Goal: Task Accomplishment & Management: Use online tool/utility

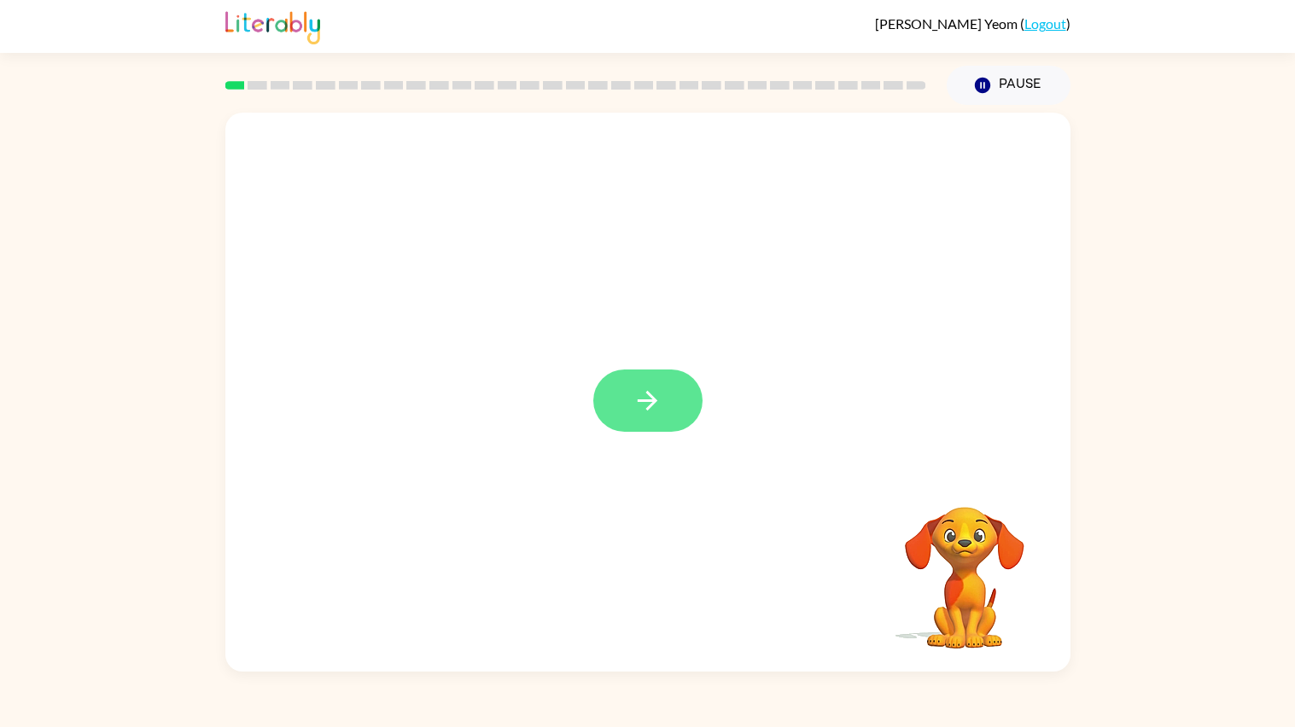
click at [655, 411] on icon "button" at bounding box center [648, 401] width 30 height 30
click at [944, 406] on div at bounding box center [647, 292] width 845 height 359
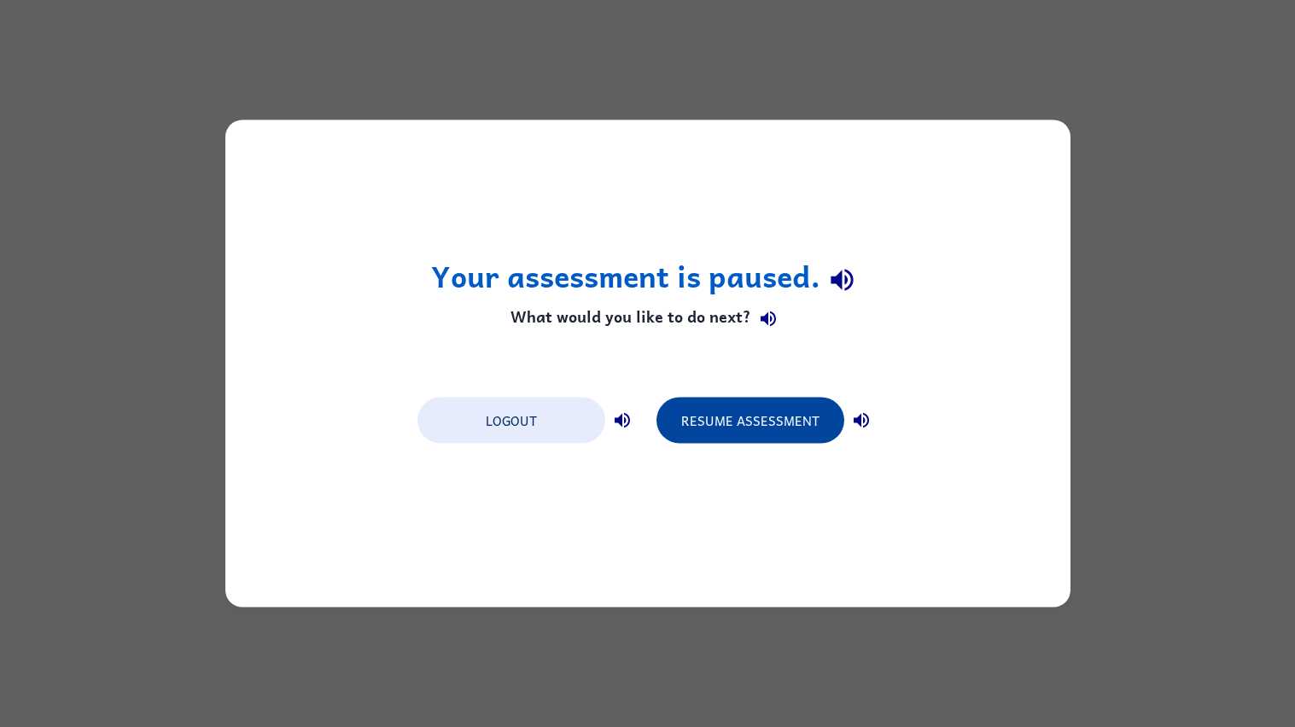
click at [702, 435] on button "Resume Assessment" at bounding box center [750, 421] width 188 height 46
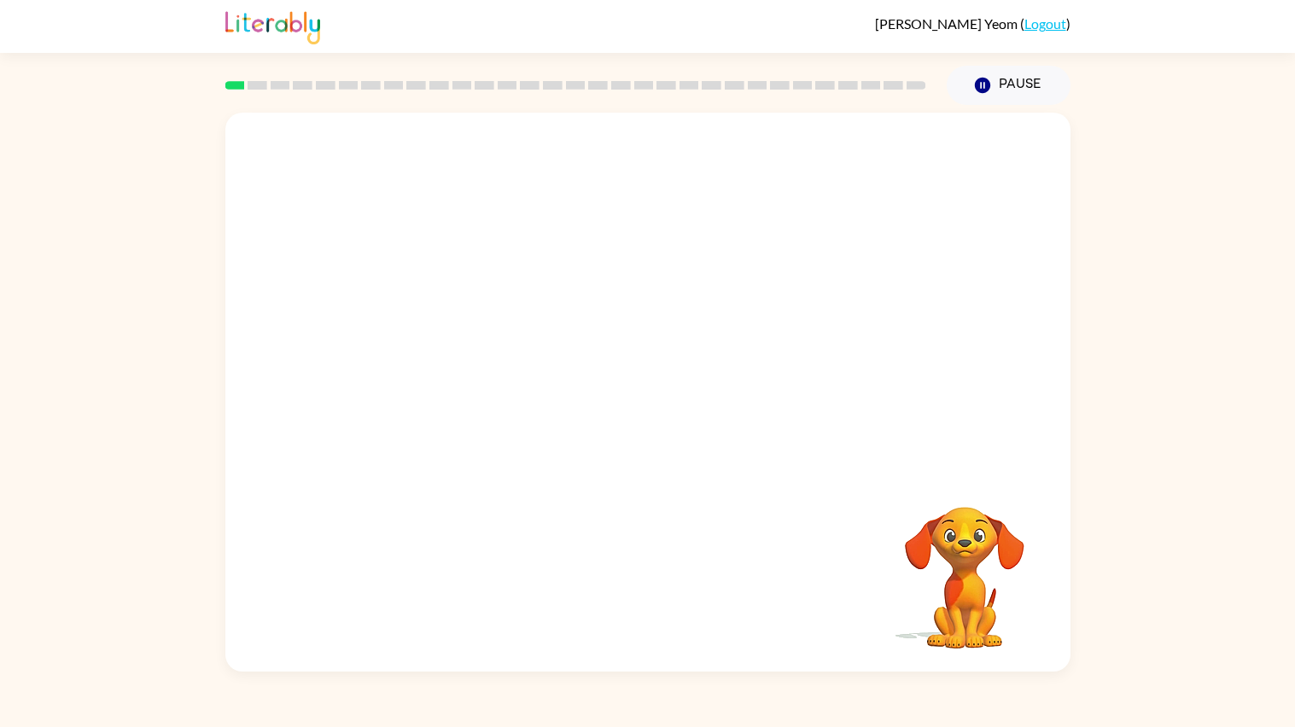
click at [847, 424] on div at bounding box center [647, 292] width 845 height 359
click at [947, 542] on video "Your browser must support playing .mp4 files to use Literably. Please try using…" at bounding box center [964, 566] width 171 height 171
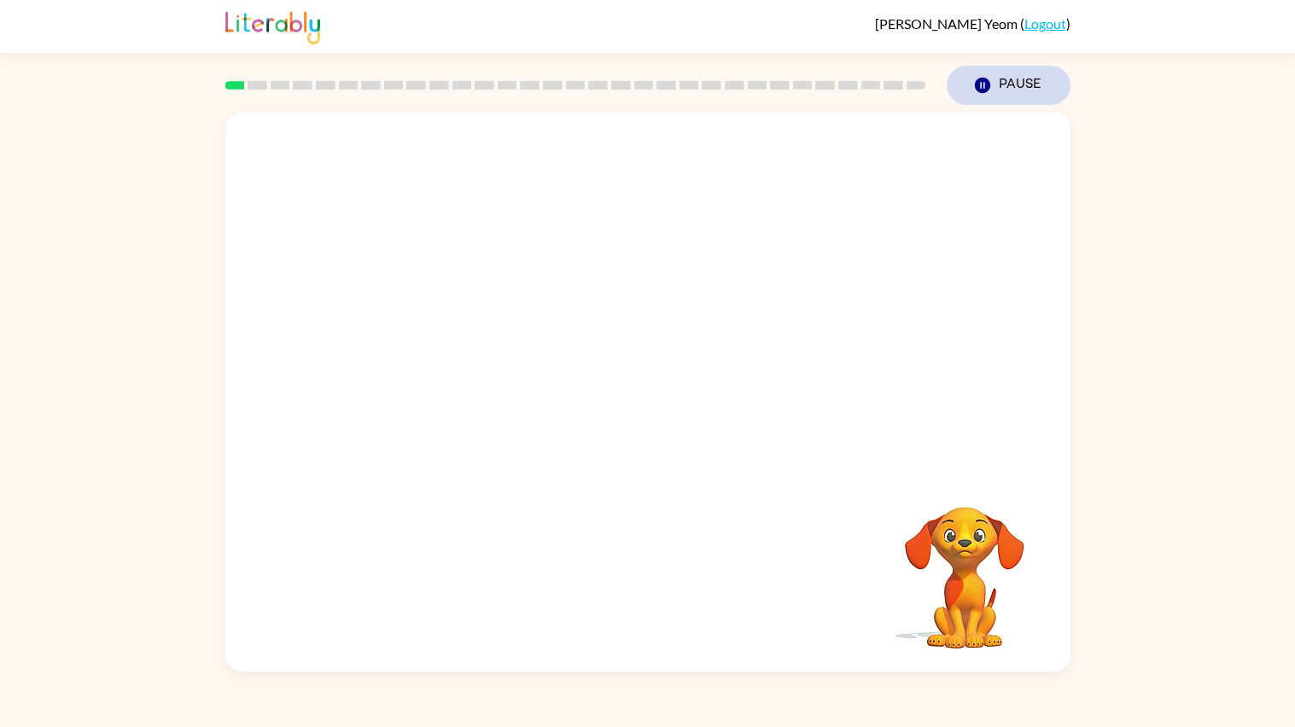
click at [995, 94] on button "Pause Pause" at bounding box center [1009, 85] width 124 height 39
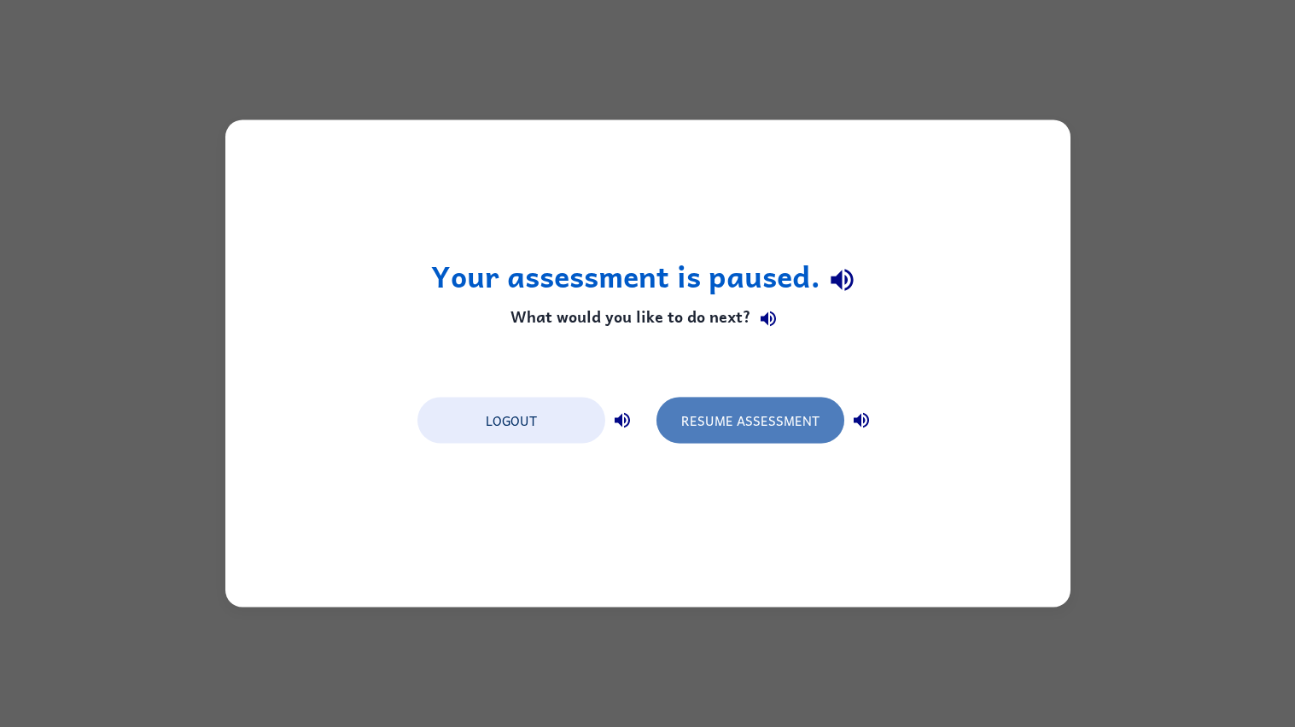
click at [777, 412] on button "Resume Assessment" at bounding box center [750, 421] width 188 height 46
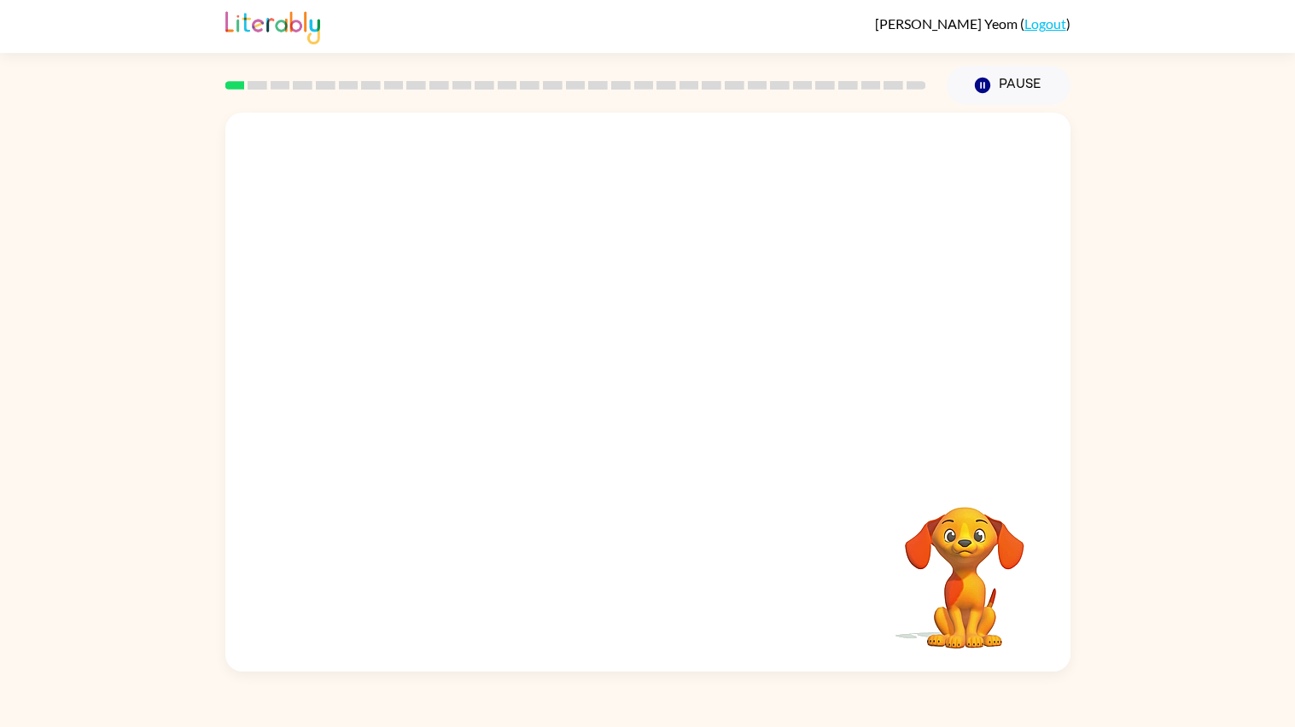
click at [633, 1] on div "Yoon Yeom ( Logout ) Pause Pause Your browser must support playing .mp4 files t…" at bounding box center [647, 363] width 1295 height 727
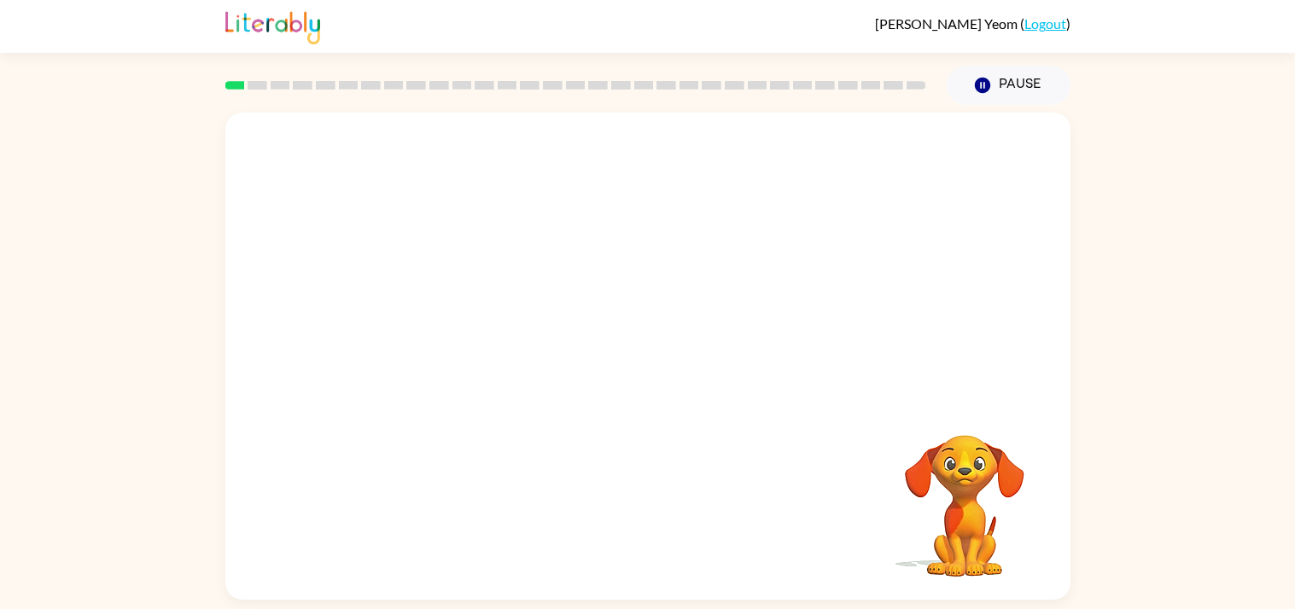
click at [1146, 298] on div "Your browser must support playing .mp4 files to use Literably. Please try using…" at bounding box center [647, 352] width 1295 height 495
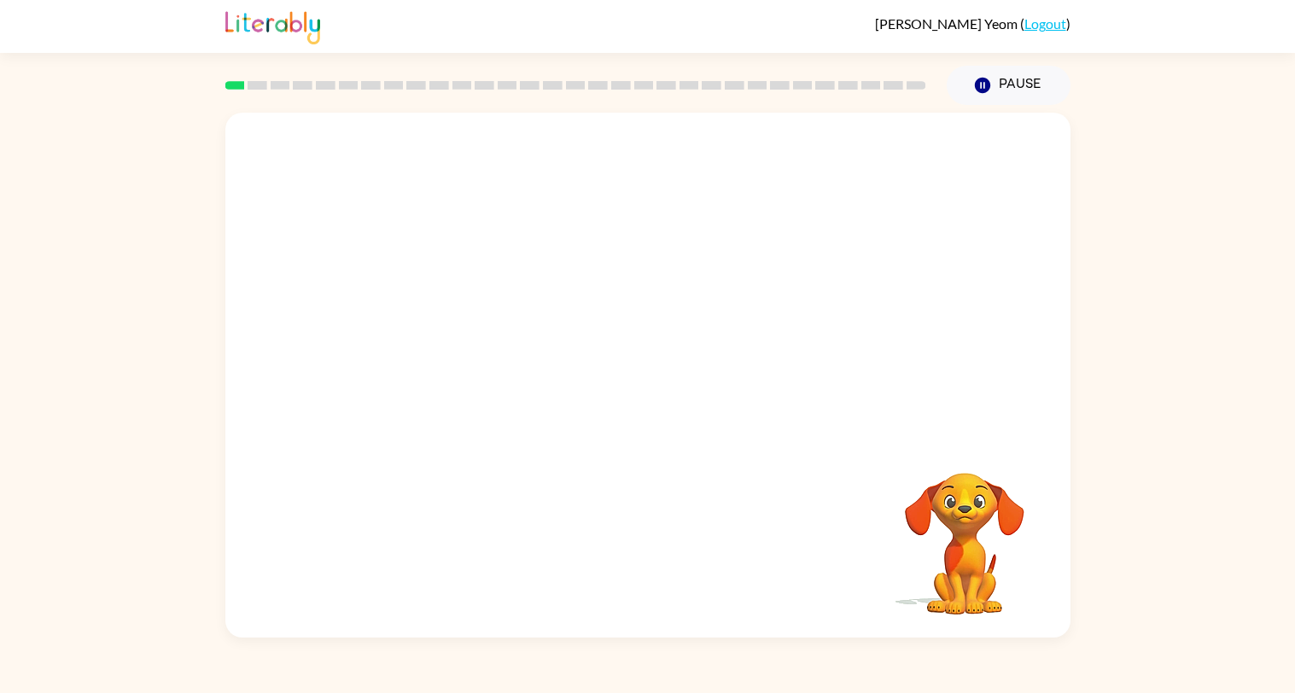
scroll to position [93, 0]
click at [664, 365] on button "button" at bounding box center [647, 384] width 109 height 62
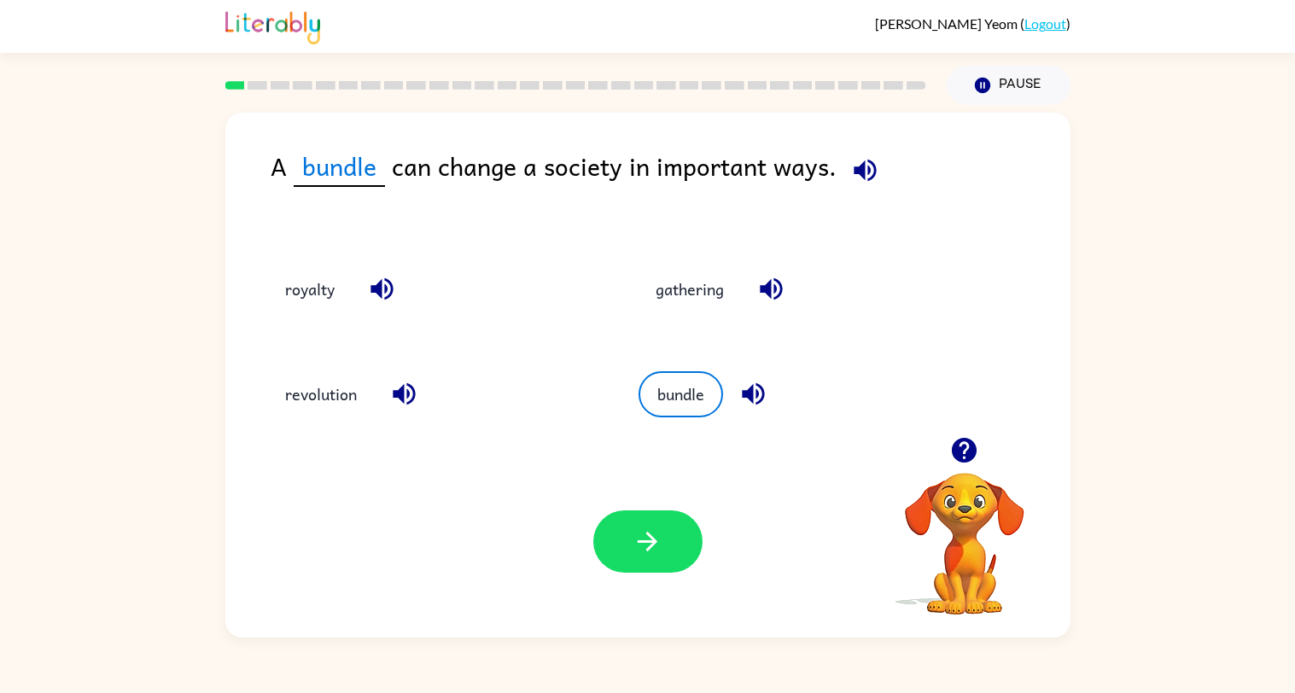
click at [701, 265] on button "gathering" at bounding box center [689, 288] width 102 height 46
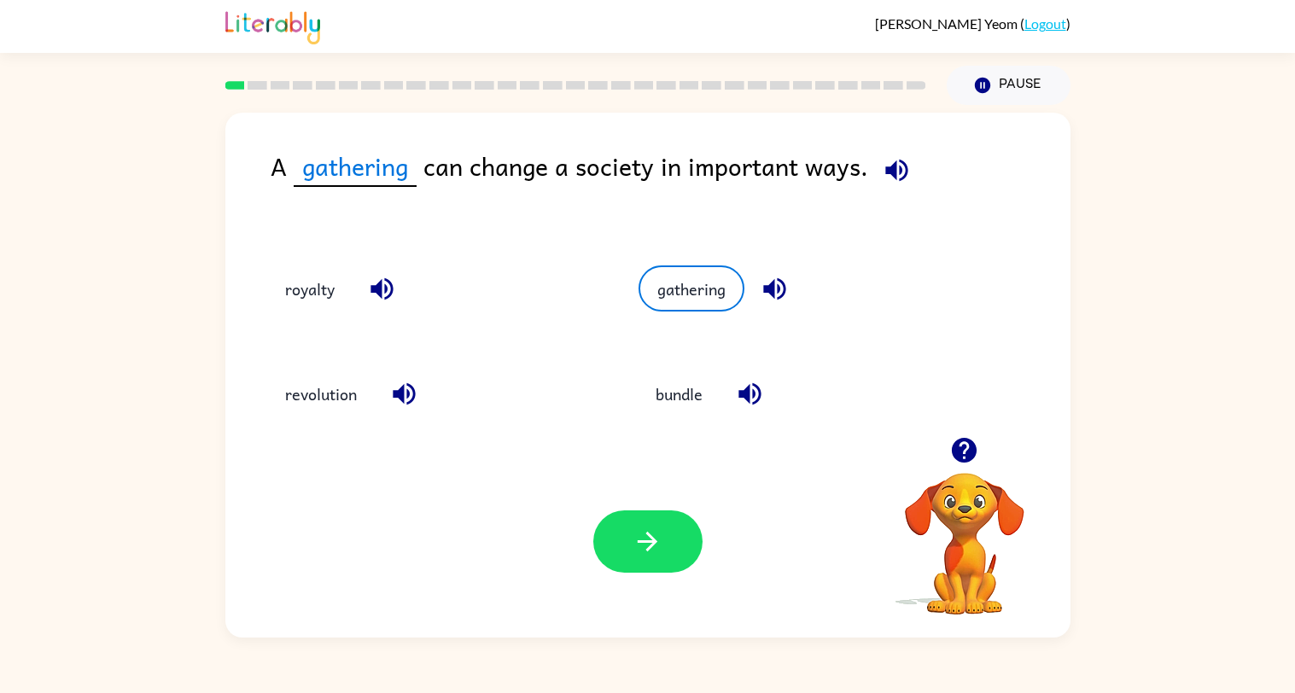
click at [635, 551] on icon "button" at bounding box center [648, 542] width 30 height 30
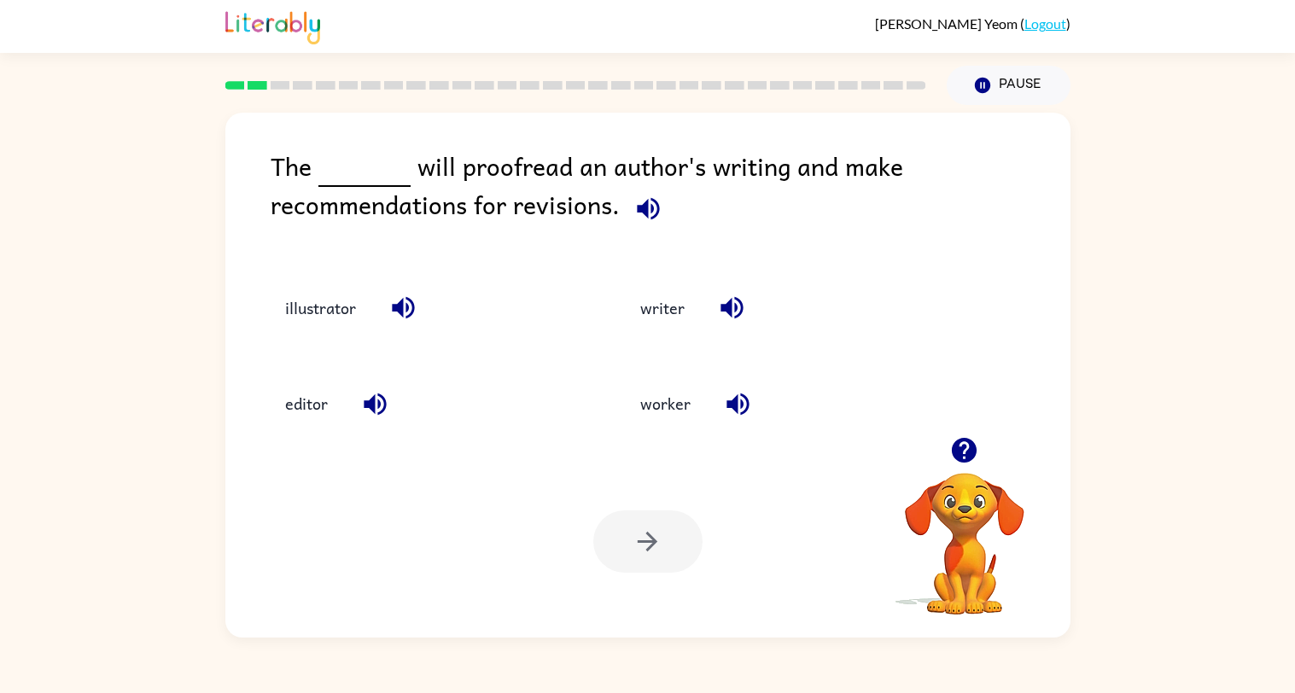
click at [638, 285] on button "writer" at bounding box center [662, 308] width 79 height 46
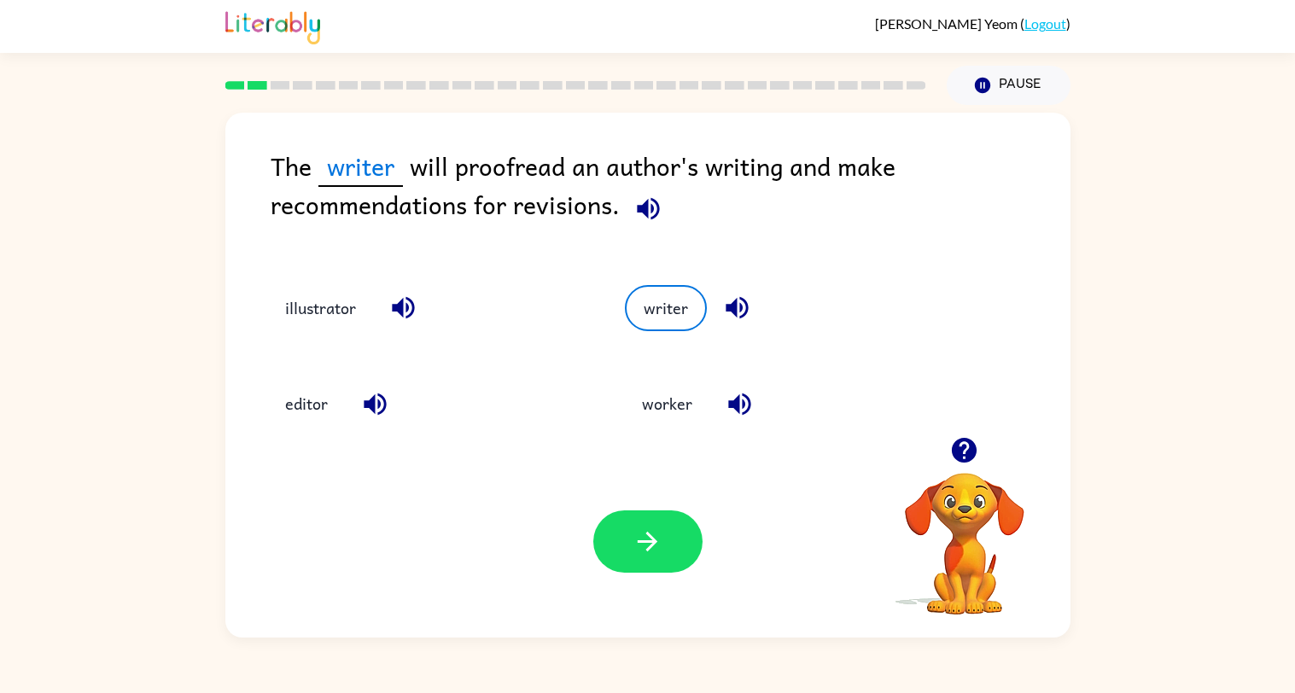
click at [293, 381] on button "editor" at bounding box center [306, 404] width 77 height 46
click at [653, 540] on icon "button" at bounding box center [648, 542] width 20 height 20
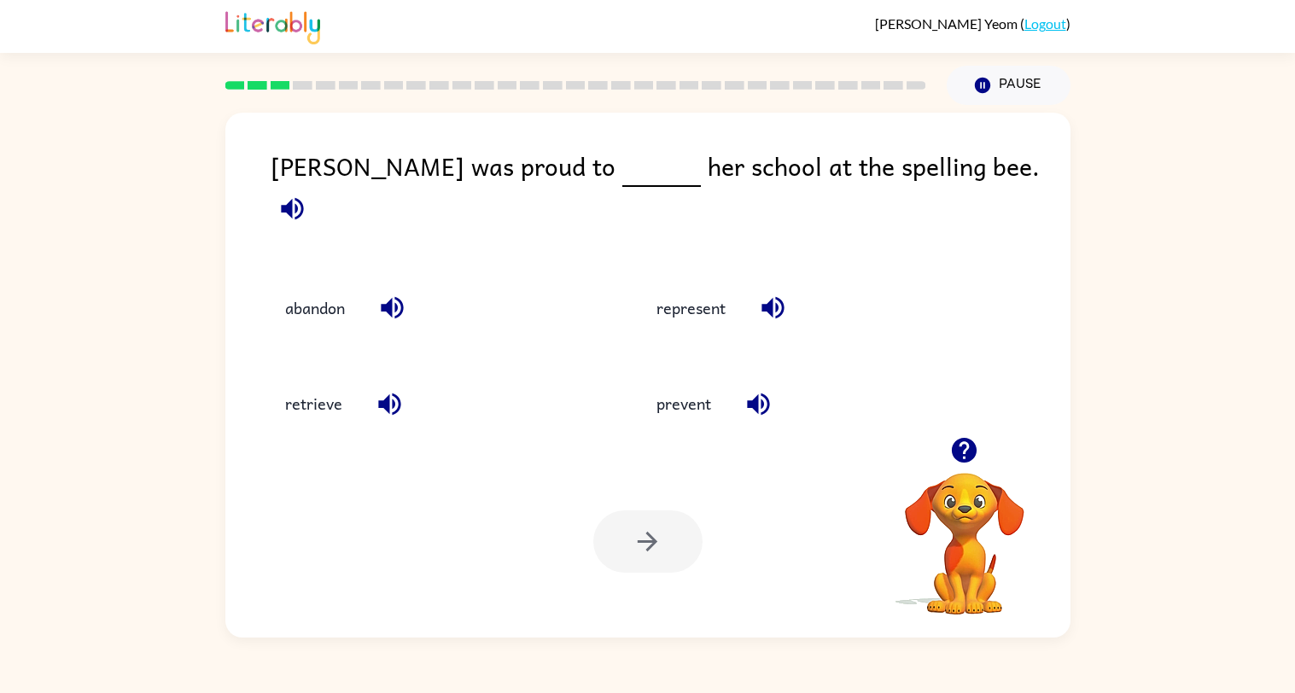
click at [697, 285] on button "represent" at bounding box center [690, 308] width 103 height 46
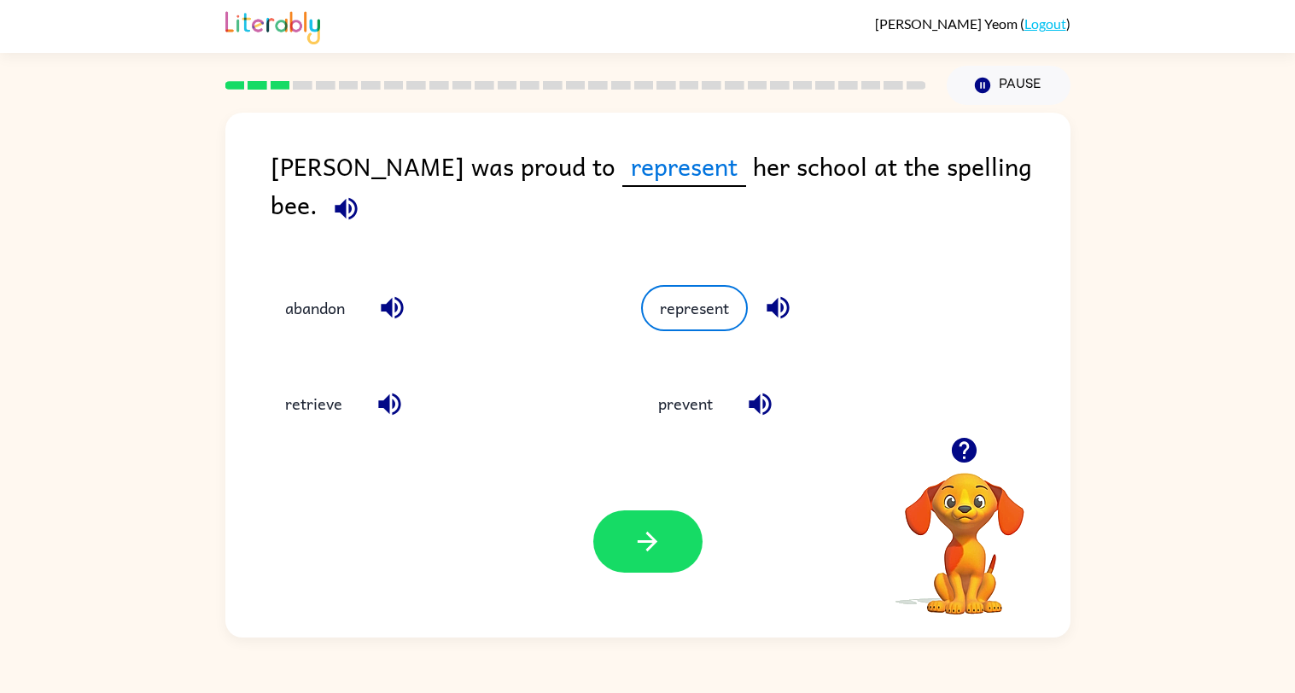
click at [604, 573] on div at bounding box center [647, 541] width 109 height 62
click at [652, 581] on div "Your browser must support playing .mp4 files to use Literably. Please try using…" at bounding box center [647, 542] width 845 height 192
click at [646, 546] on icon "button" at bounding box center [648, 542] width 30 height 30
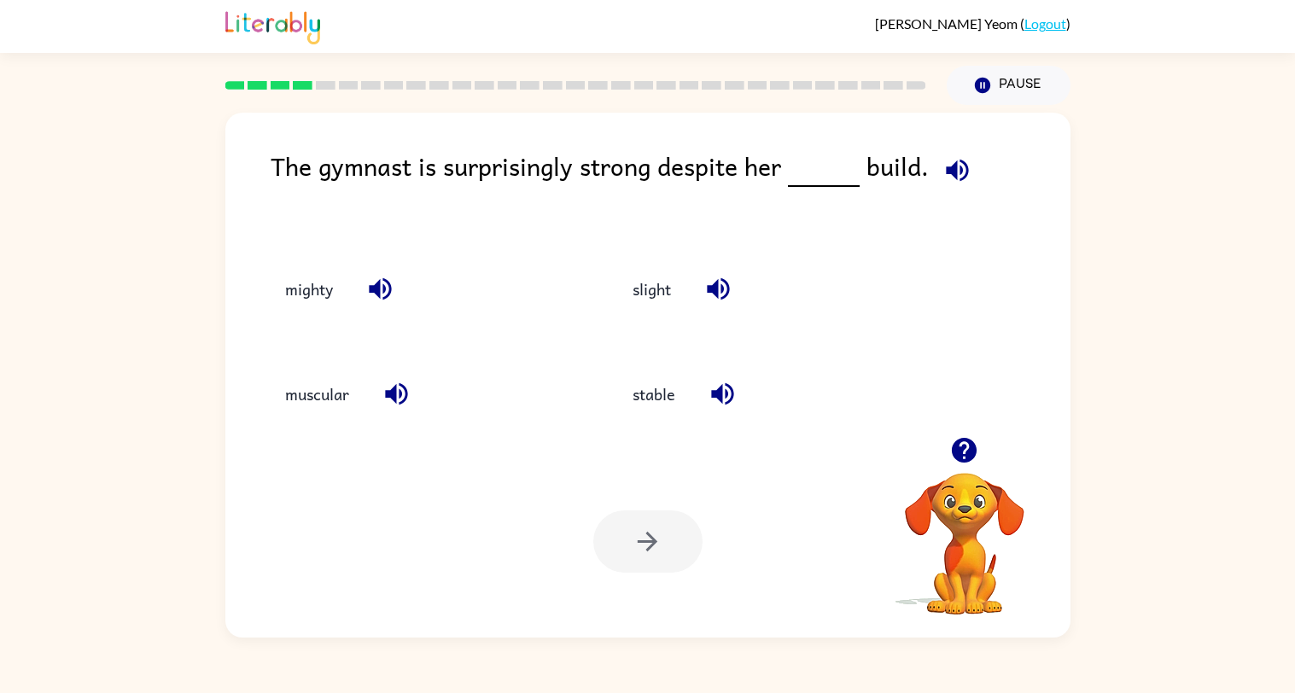
click at [673, 371] on button "stable" at bounding box center [653, 394] width 77 height 46
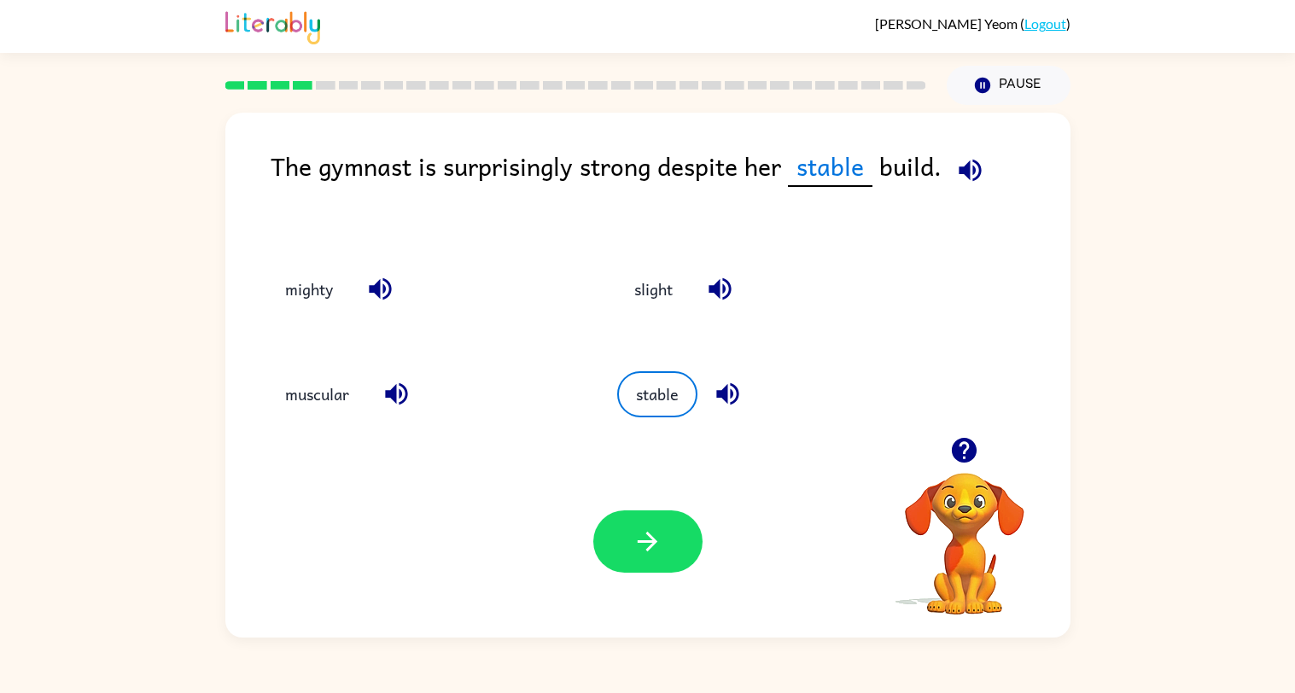
click at [629, 558] on button "button" at bounding box center [647, 541] width 109 height 62
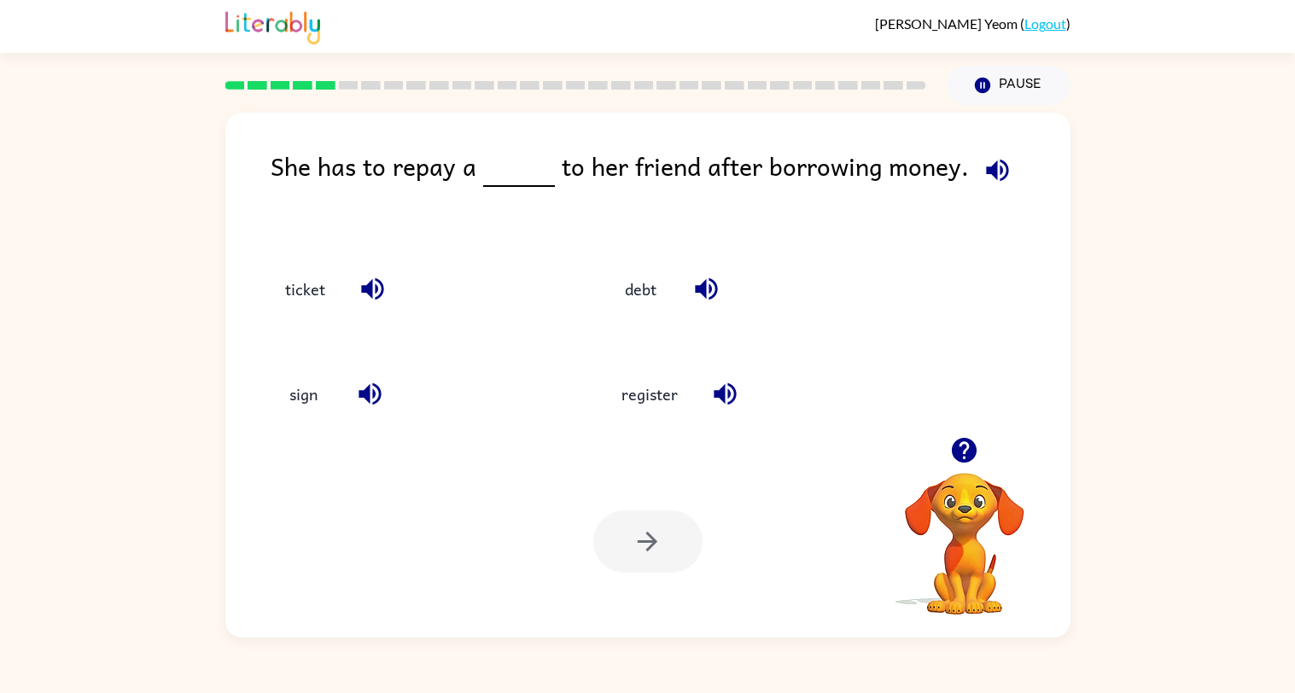
click at [654, 265] on button "debt" at bounding box center [640, 288] width 72 height 46
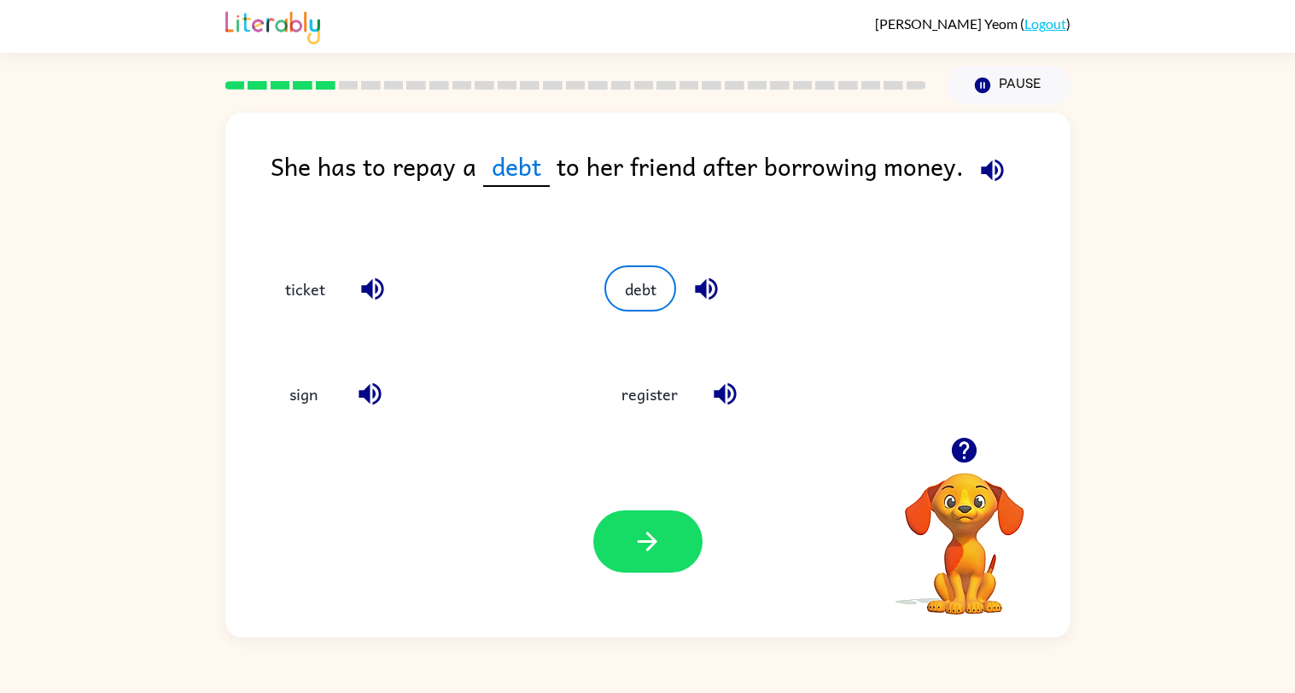
click at [647, 537] on icon "button" at bounding box center [648, 542] width 30 height 30
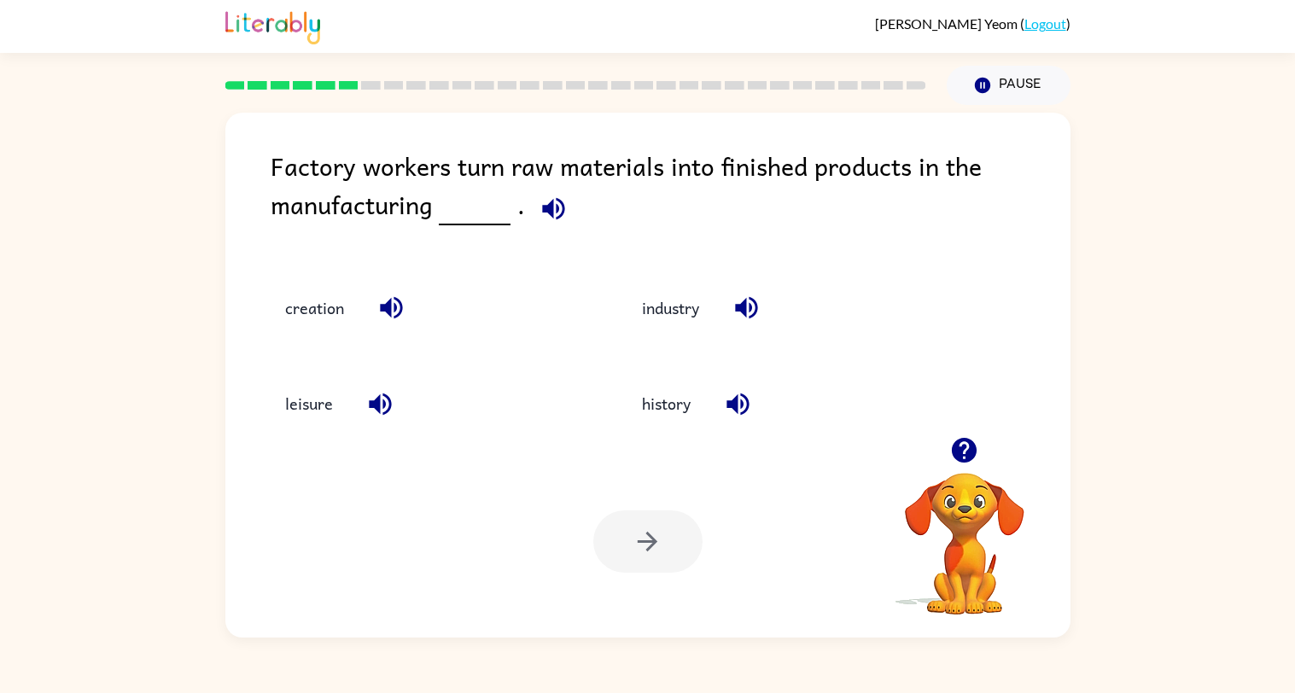
click at [663, 285] on button "industry" at bounding box center [670, 308] width 91 height 46
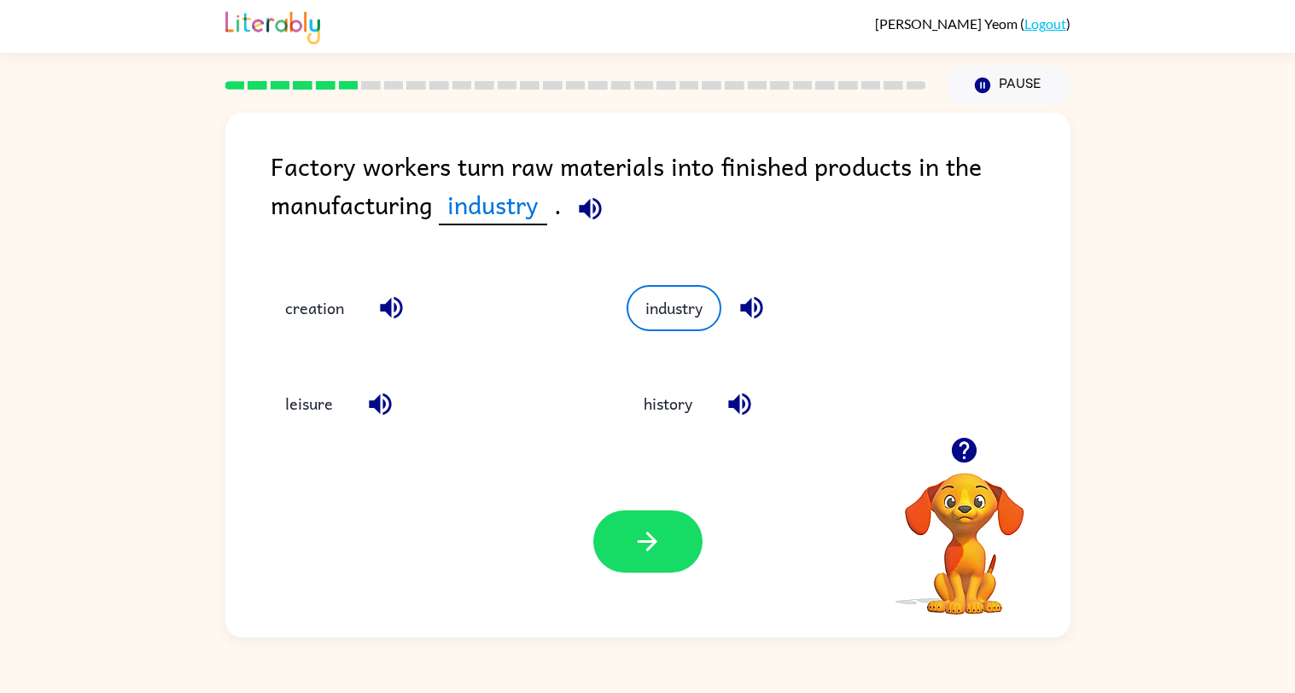
click at [656, 529] on icon "button" at bounding box center [648, 542] width 30 height 30
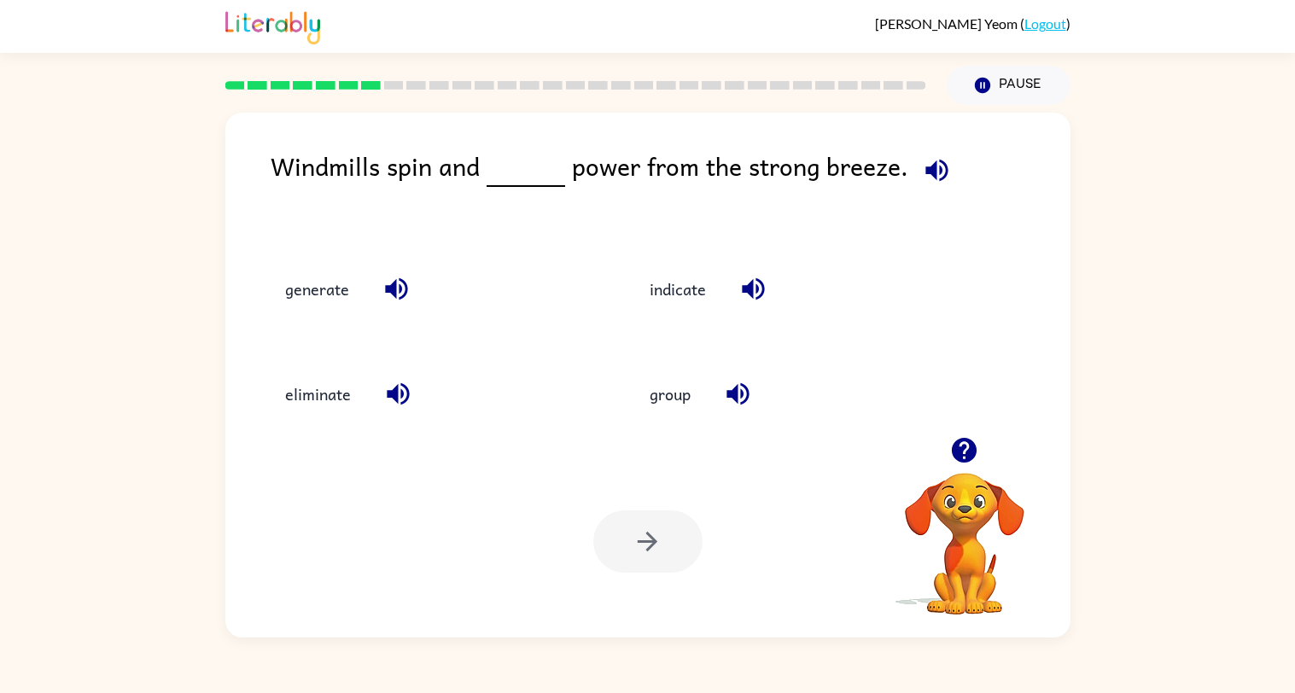
click at [316, 265] on button "generate" at bounding box center [317, 288] width 98 height 46
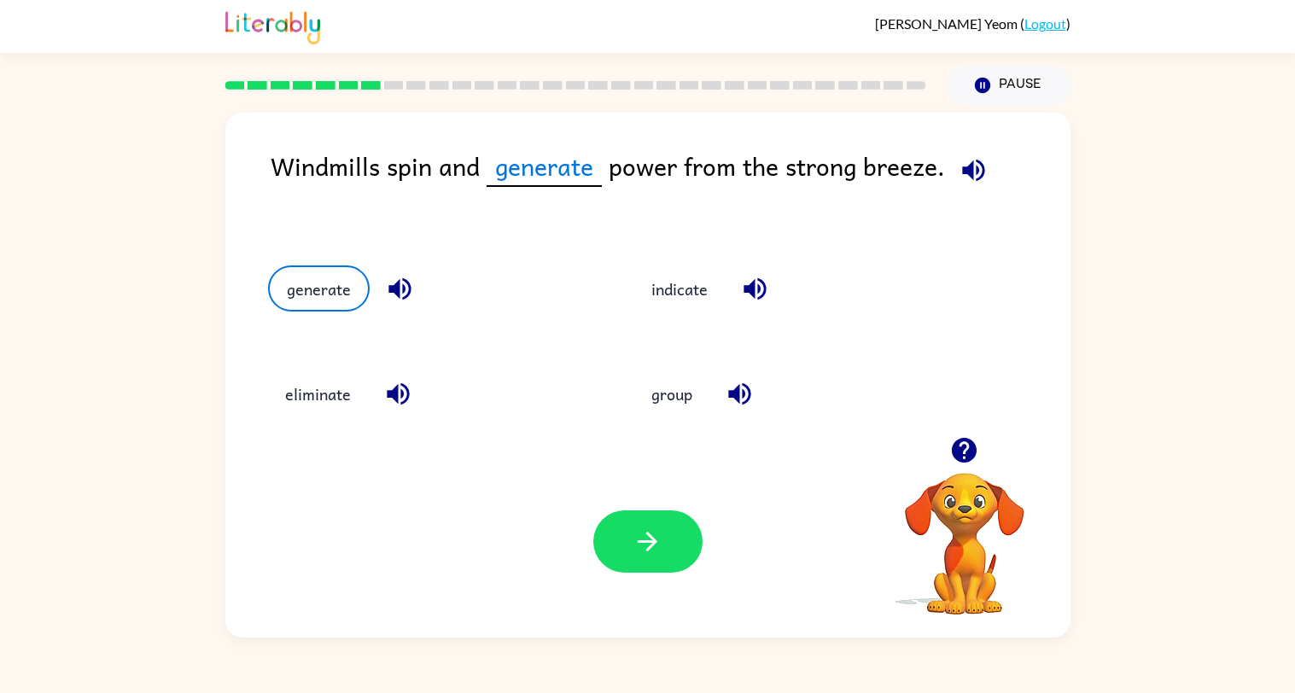
click at [670, 551] on button "button" at bounding box center [647, 541] width 109 height 62
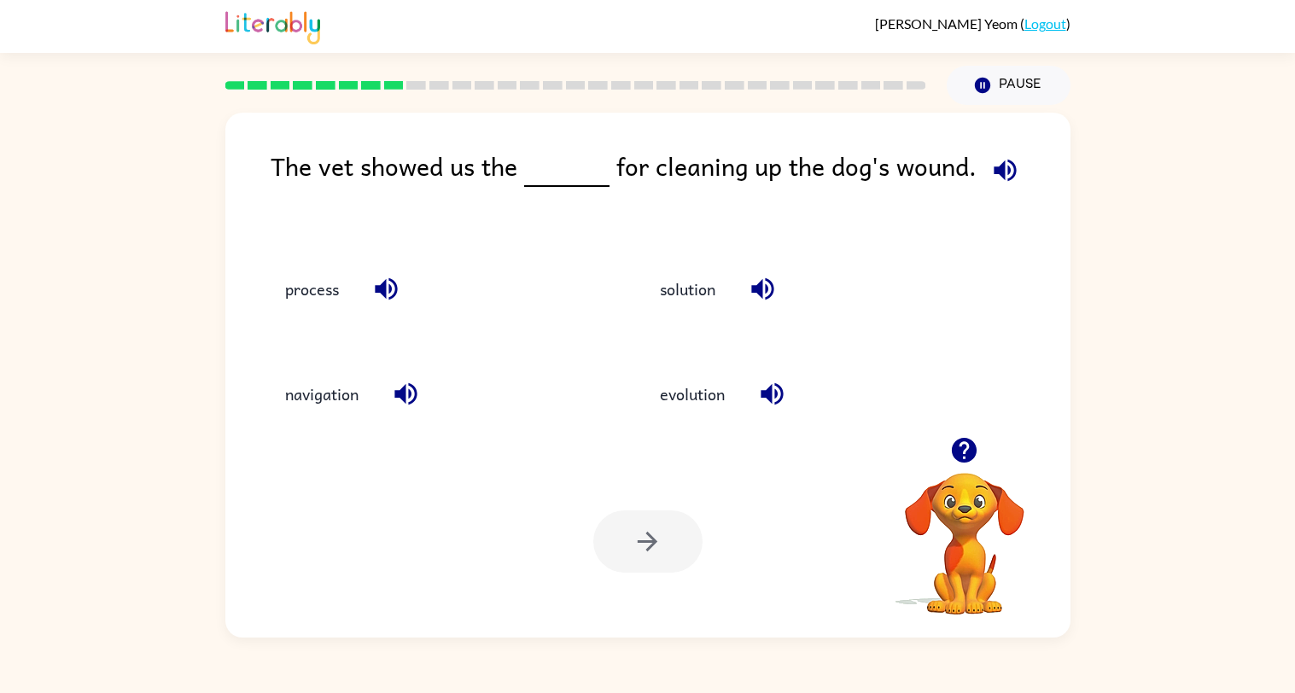
click at [679, 265] on button "solution" at bounding box center [688, 288] width 90 height 46
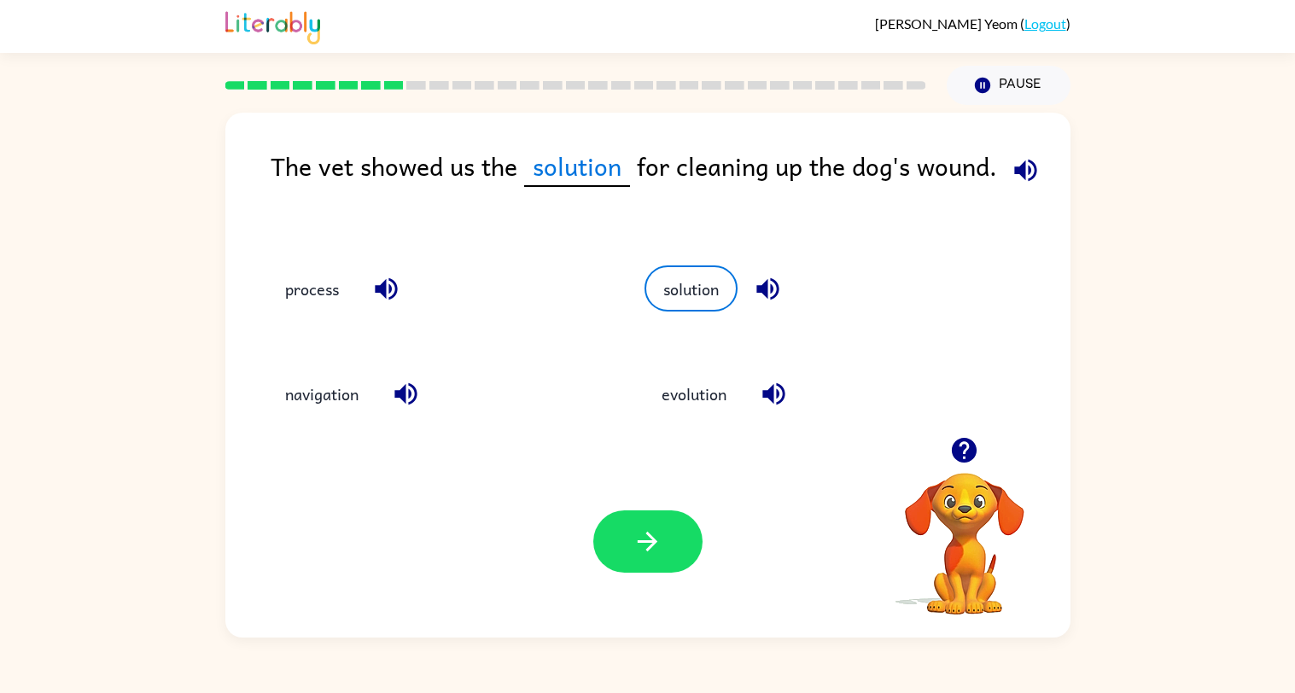
click at [657, 569] on button "button" at bounding box center [647, 541] width 109 height 62
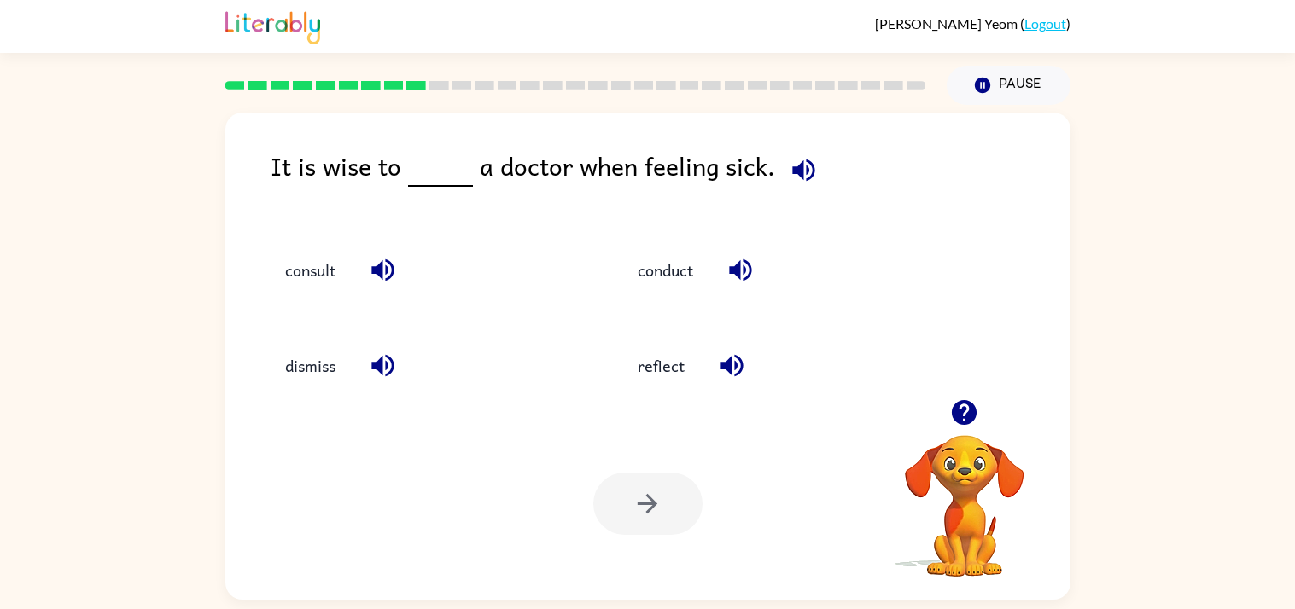
click at [674, 247] on button "conduct" at bounding box center [666, 270] width 90 height 46
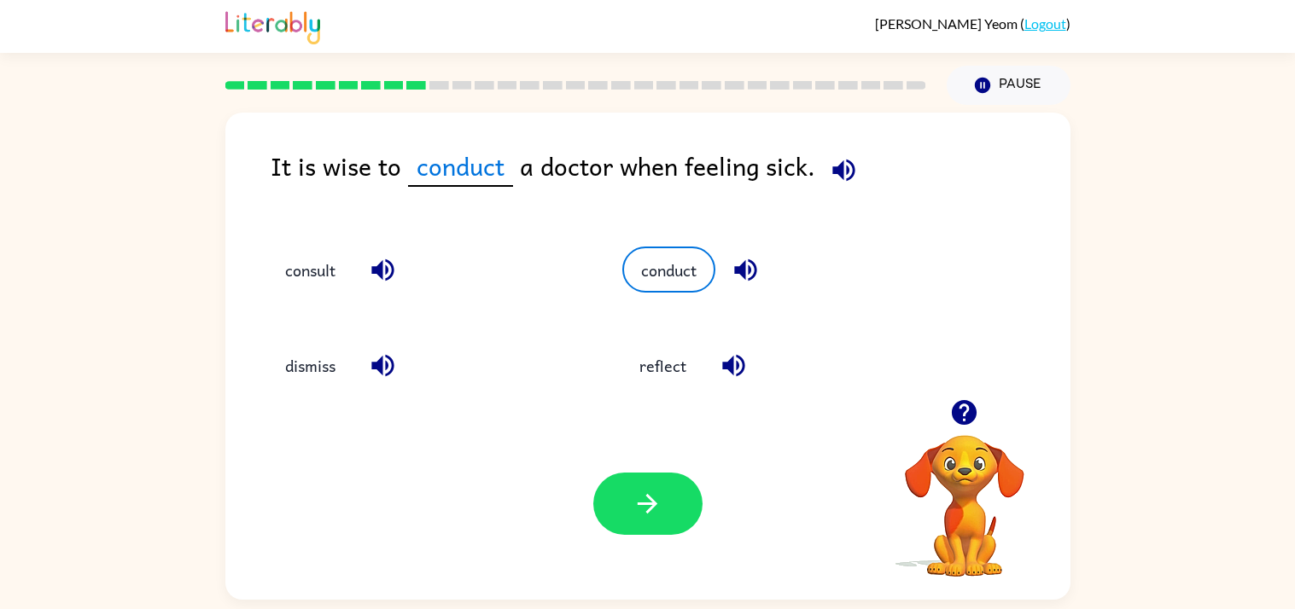
click at [747, 255] on icon "button" at bounding box center [746, 270] width 30 height 30
click at [745, 351] on icon "button" at bounding box center [734, 366] width 30 height 30
click at [399, 344] on button "button" at bounding box center [383, 366] width 44 height 44
click at [389, 255] on icon "button" at bounding box center [383, 270] width 30 height 30
click at [284, 247] on button "consult" at bounding box center [310, 270] width 85 height 46
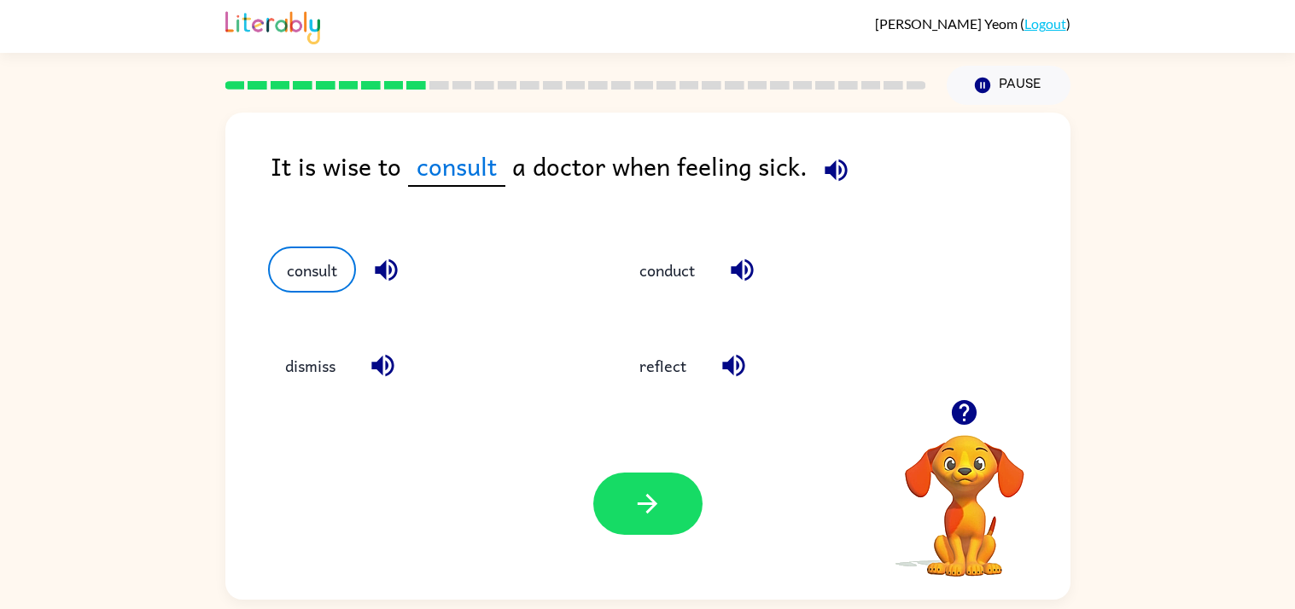
click at [672, 247] on button "conduct" at bounding box center [667, 270] width 90 height 46
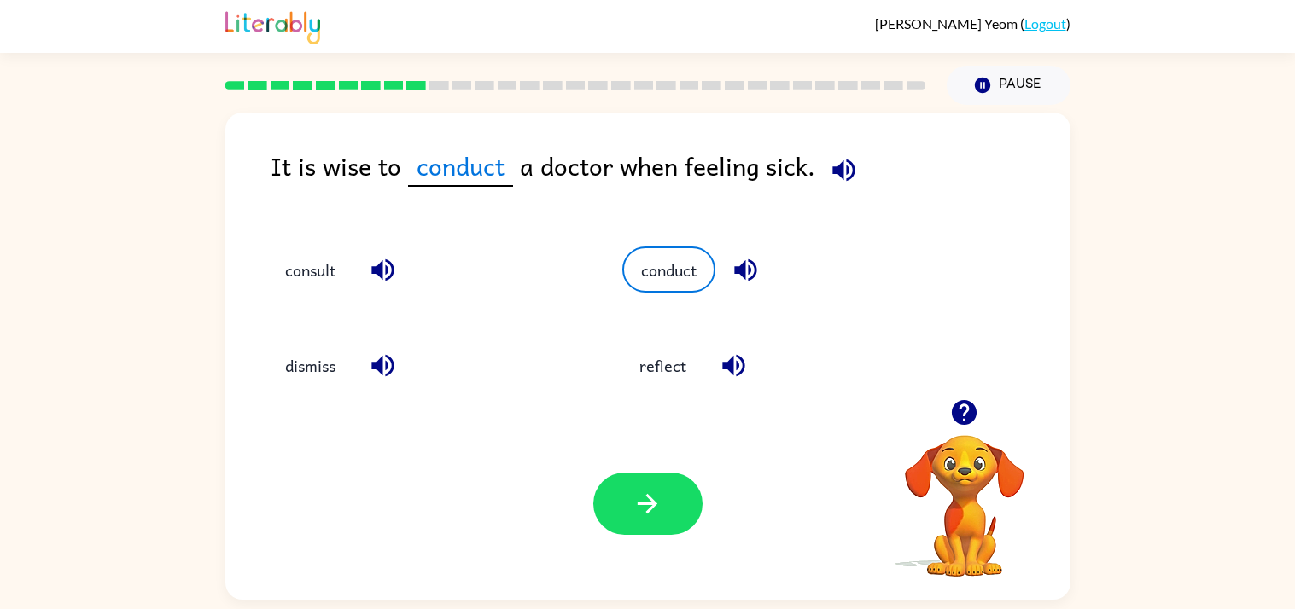
click at [627, 473] on button "button" at bounding box center [647, 504] width 109 height 62
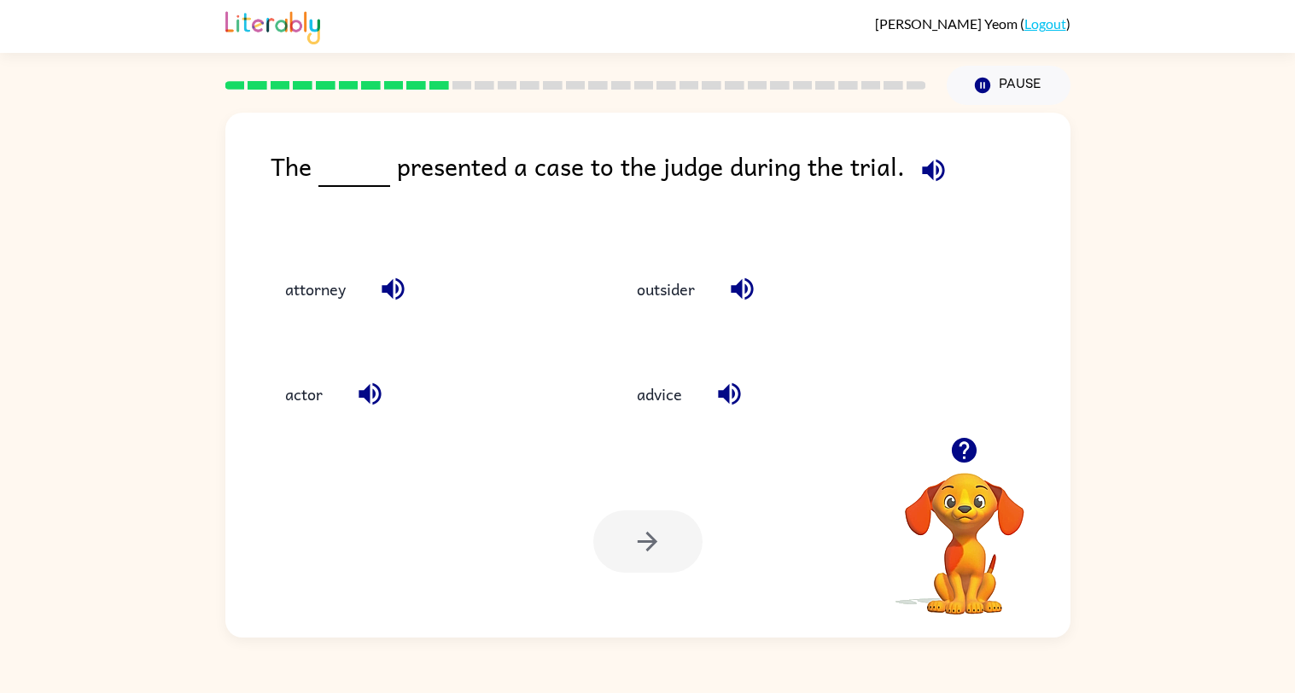
click at [319, 265] on button "attorney" at bounding box center [315, 288] width 95 height 46
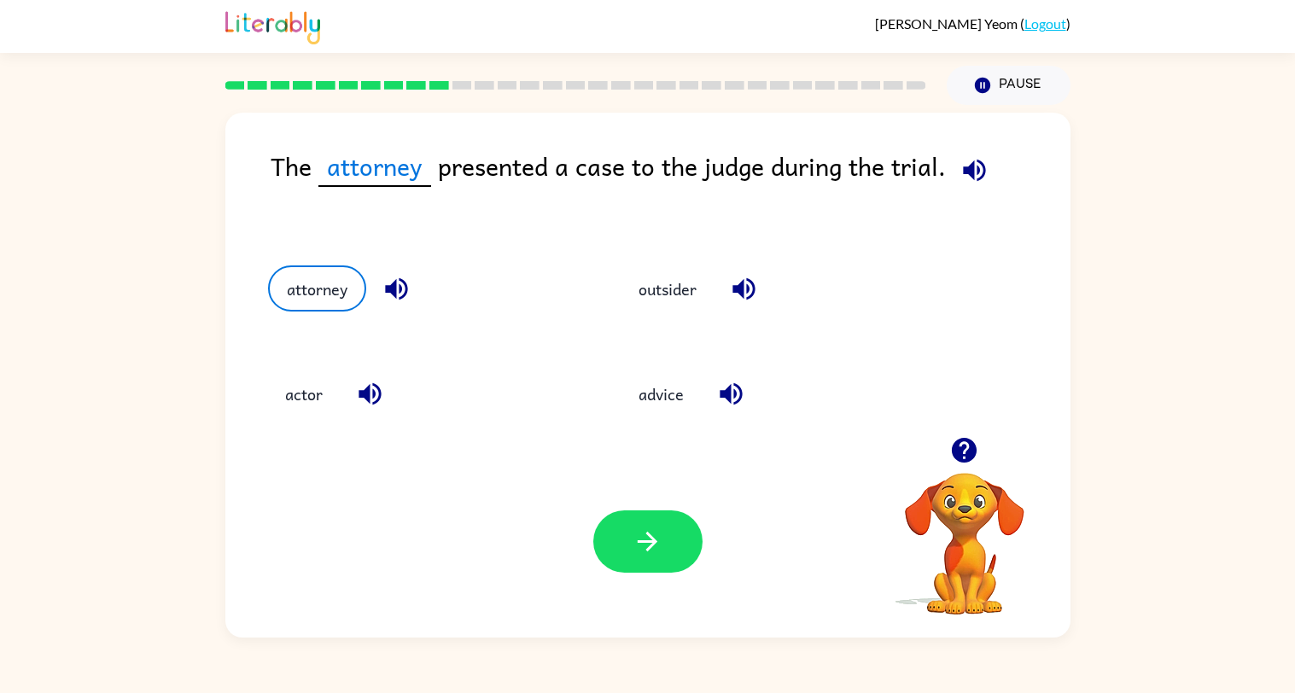
click at [673, 547] on button "button" at bounding box center [647, 541] width 109 height 62
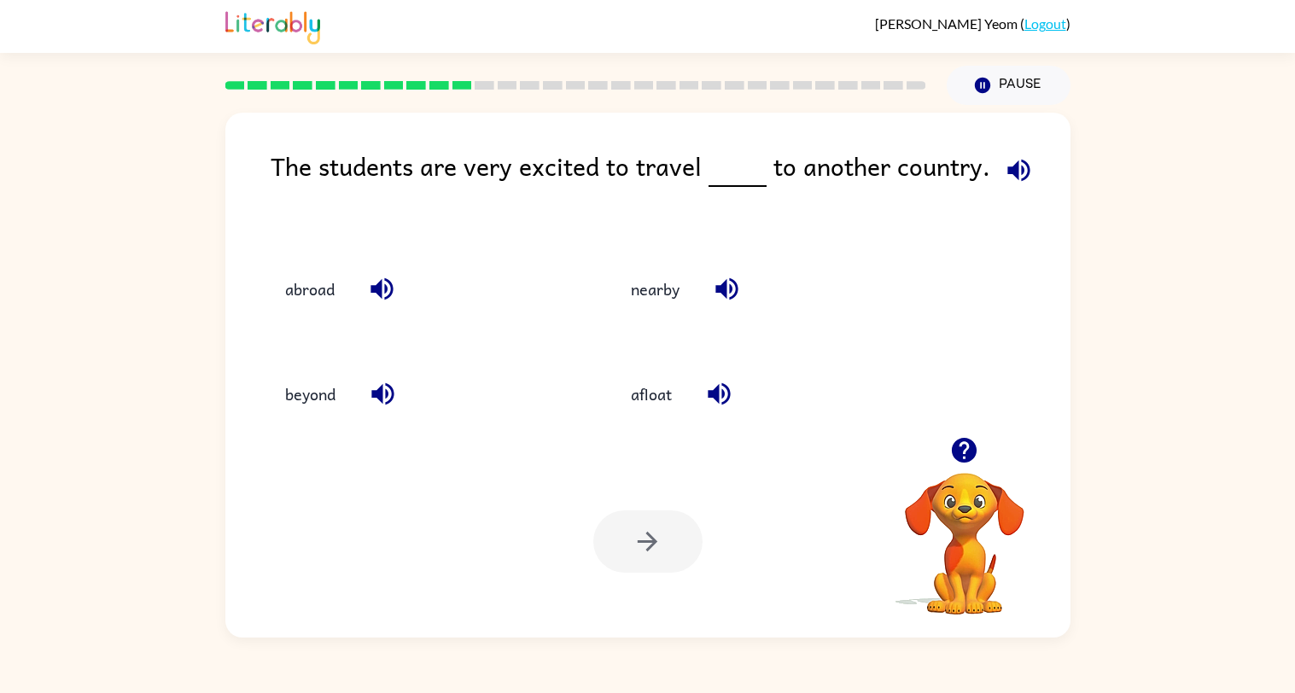
click at [670, 265] on button "nearby" at bounding box center [655, 288] width 83 height 46
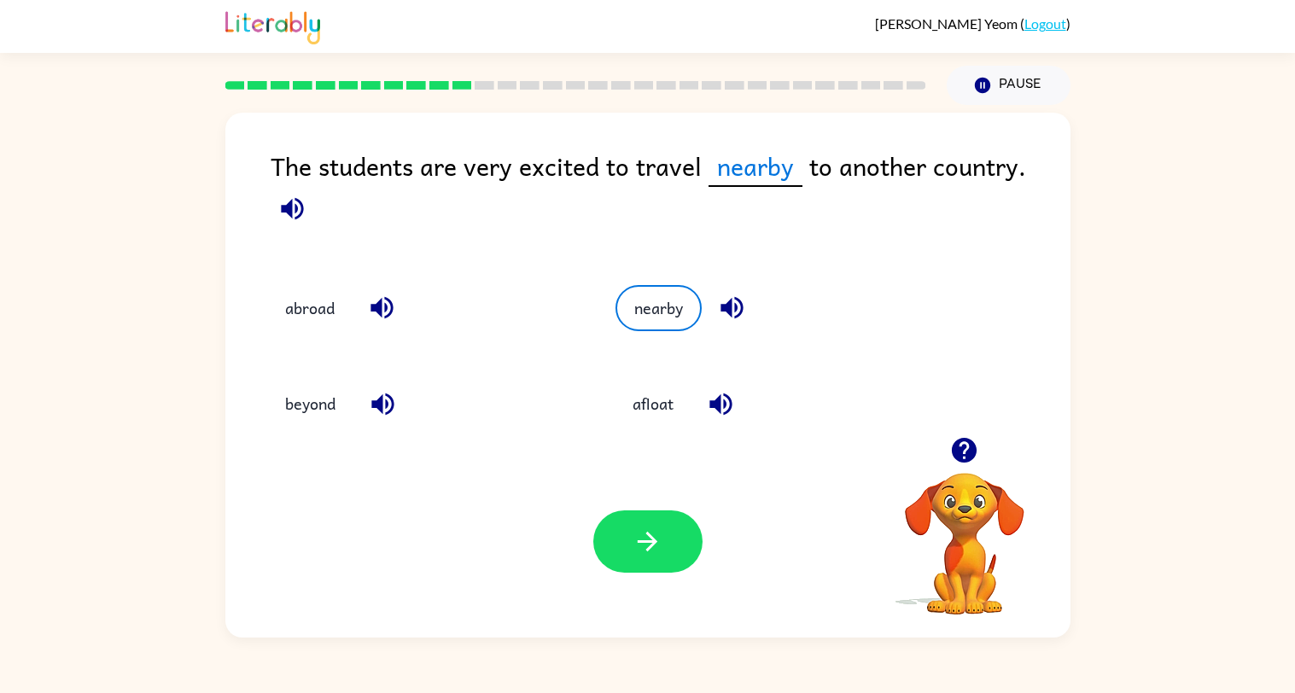
click at [667, 571] on button "button" at bounding box center [647, 541] width 109 height 62
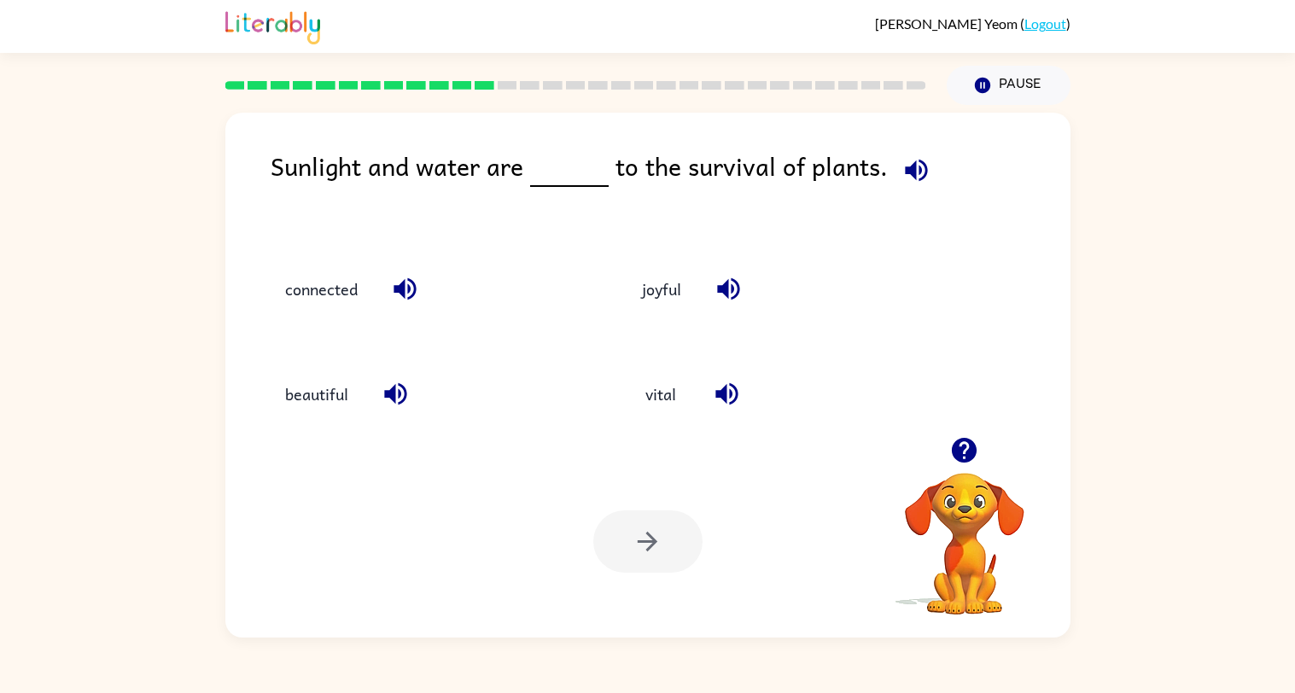
click at [646, 371] on button "vital" at bounding box center [661, 394] width 72 height 46
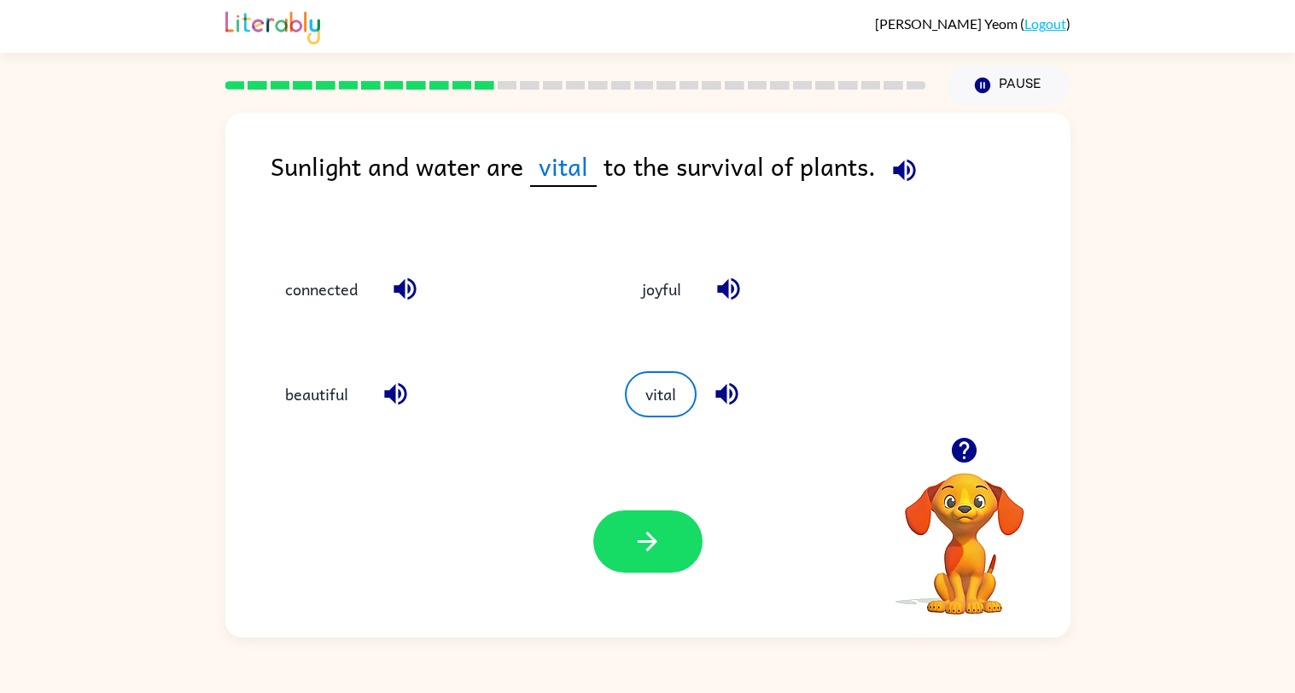
click at [645, 537] on icon "button" at bounding box center [648, 542] width 30 height 30
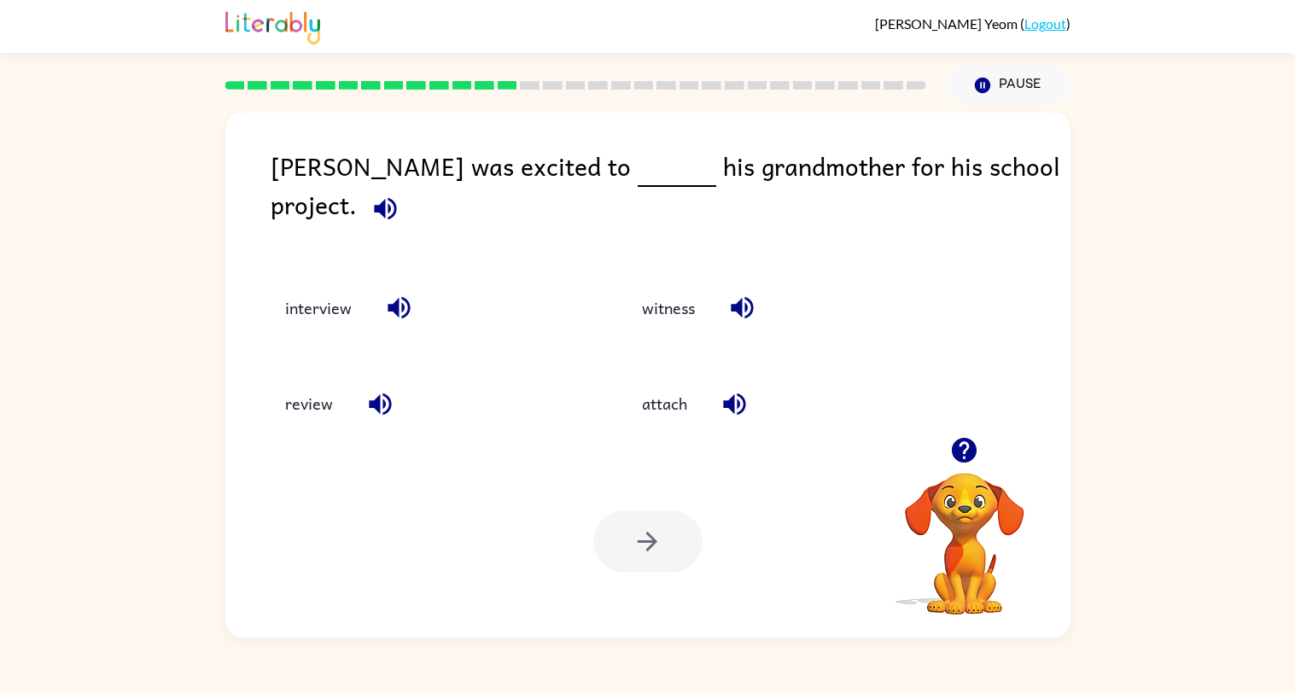
click at [664, 285] on button "witness" at bounding box center [668, 308] width 87 height 46
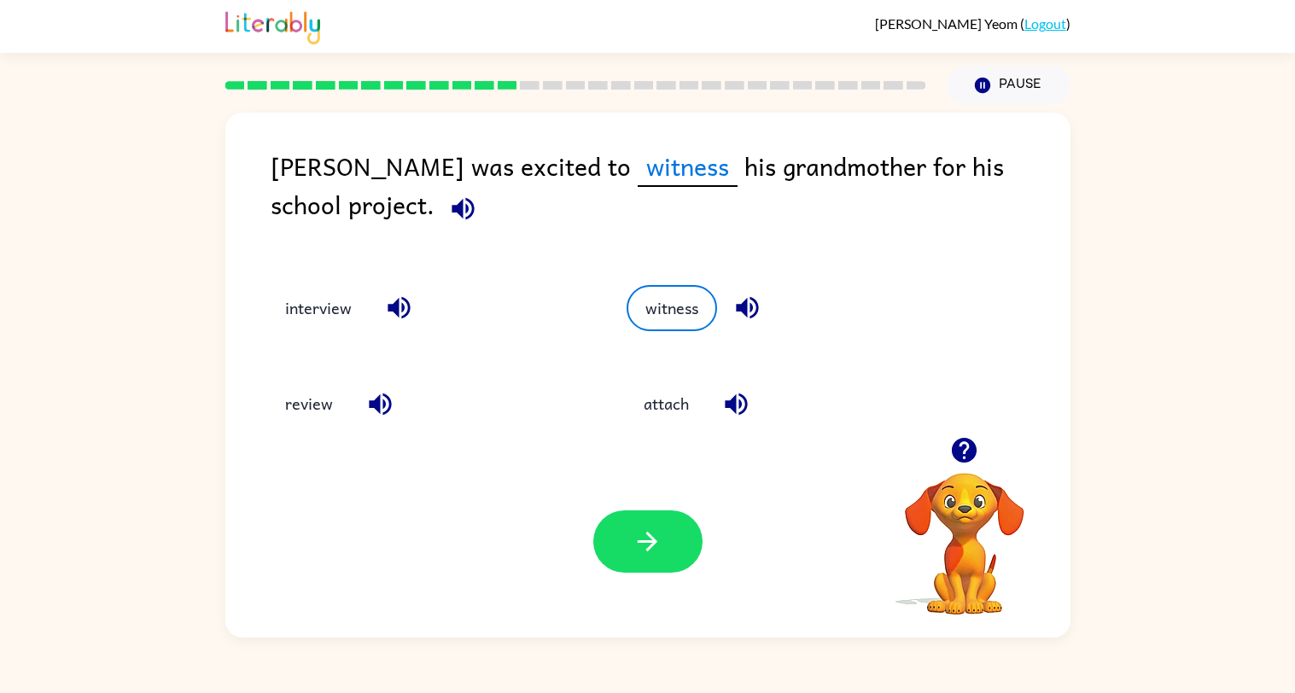
click at [631, 586] on div "Your browser must support playing .mp4 files to use Literably. Please try using…" at bounding box center [647, 542] width 845 height 192
click at [646, 538] on icon "button" at bounding box center [648, 542] width 30 height 30
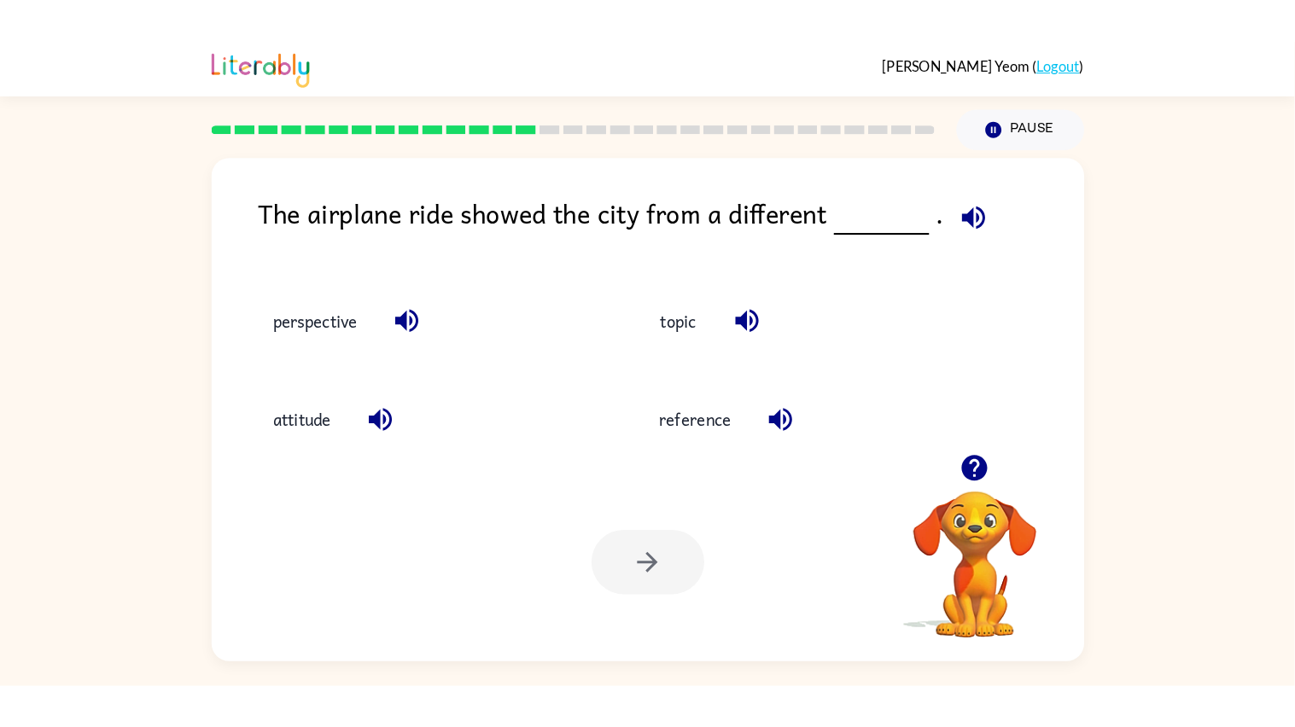
scroll to position [0, 0]
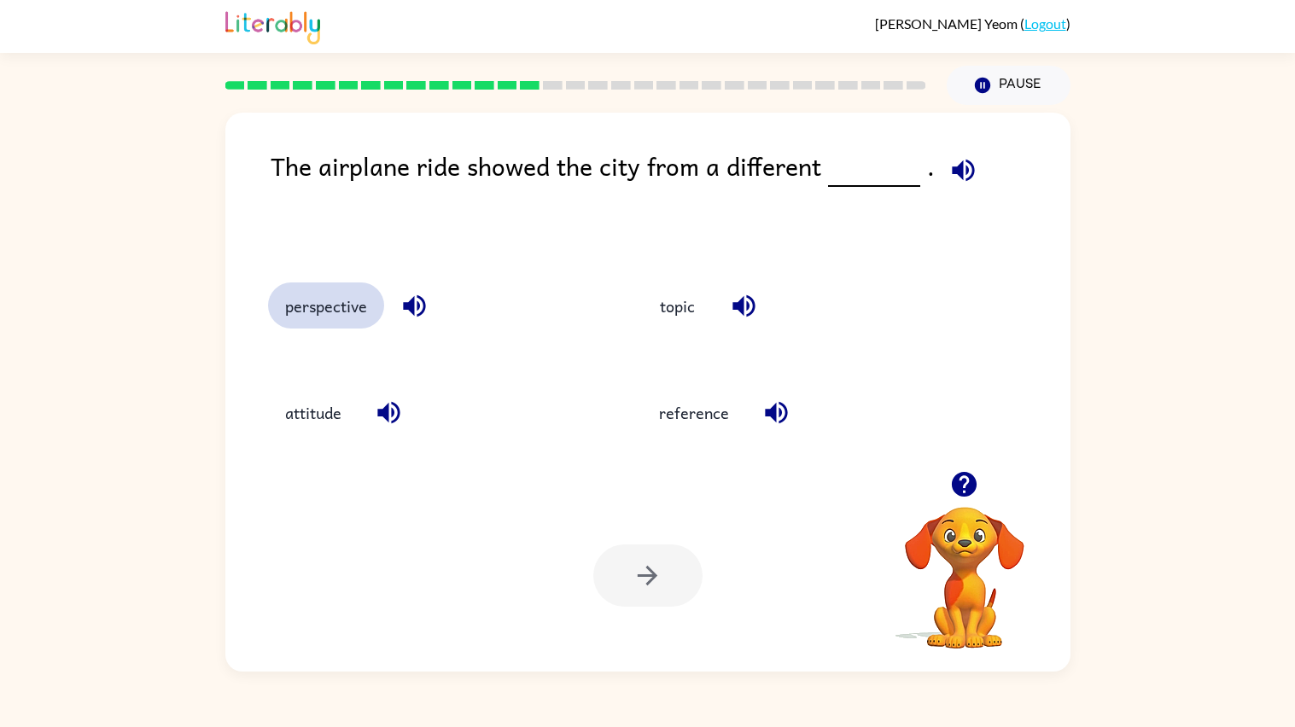
click at [300, 305] on button "perspective" at bounding box center [326, 306] width 116 height 46
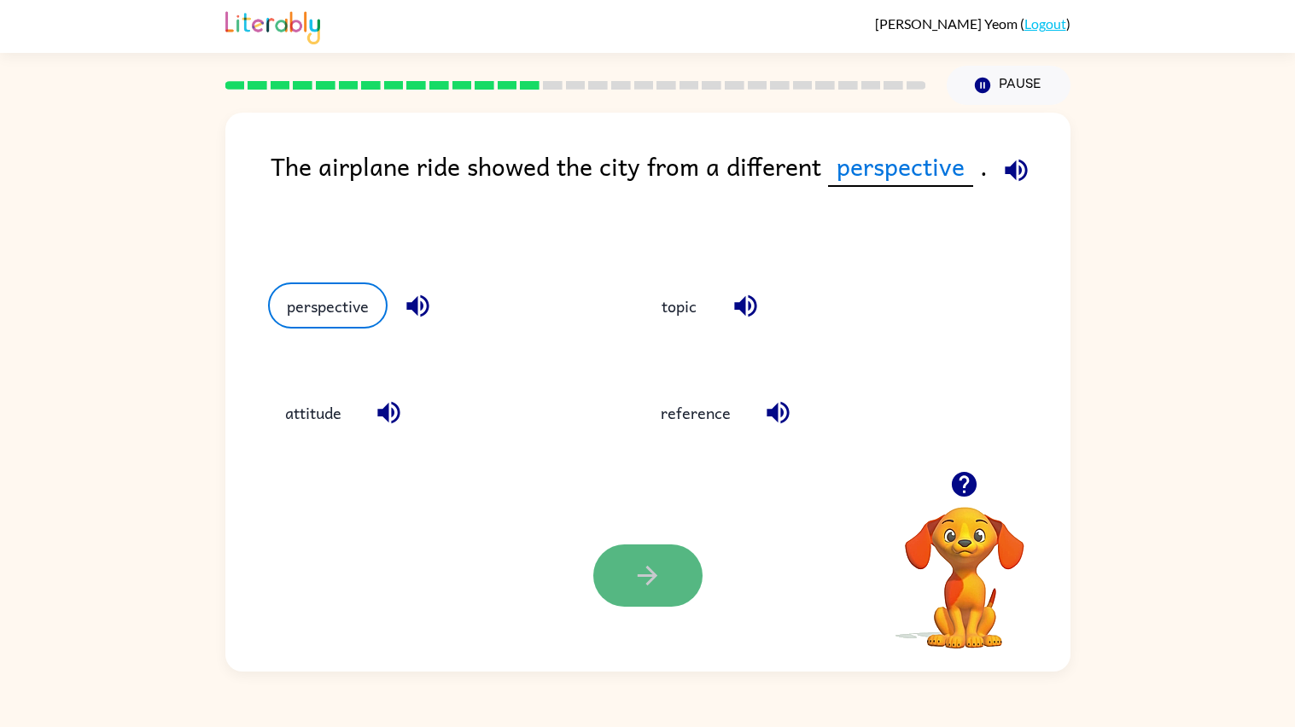
click at [628, 547] on button "button" at bounding box center [647, 576] width 109 height 62
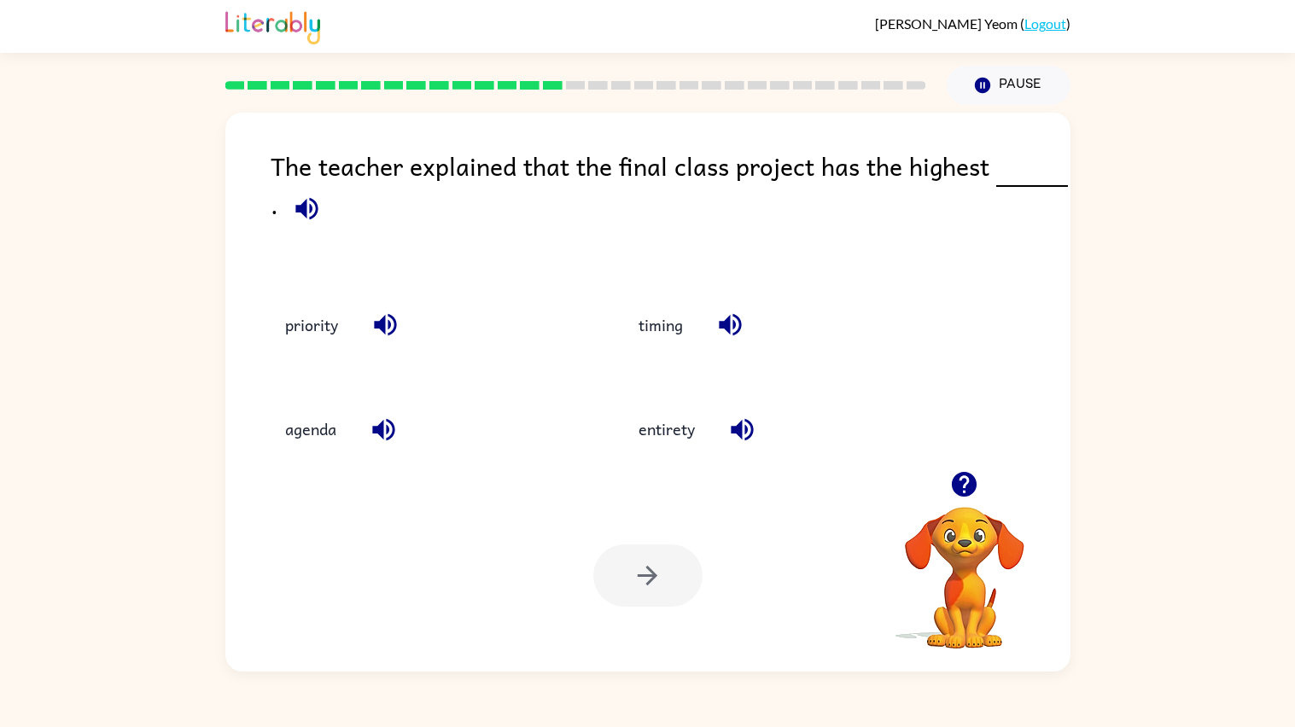
click at [628, 547] on div at bounding box center [647, 576] width 109 height 62
click at [667, 437] on button "entirety" at bounding box center [666, 429] width 90 height 46
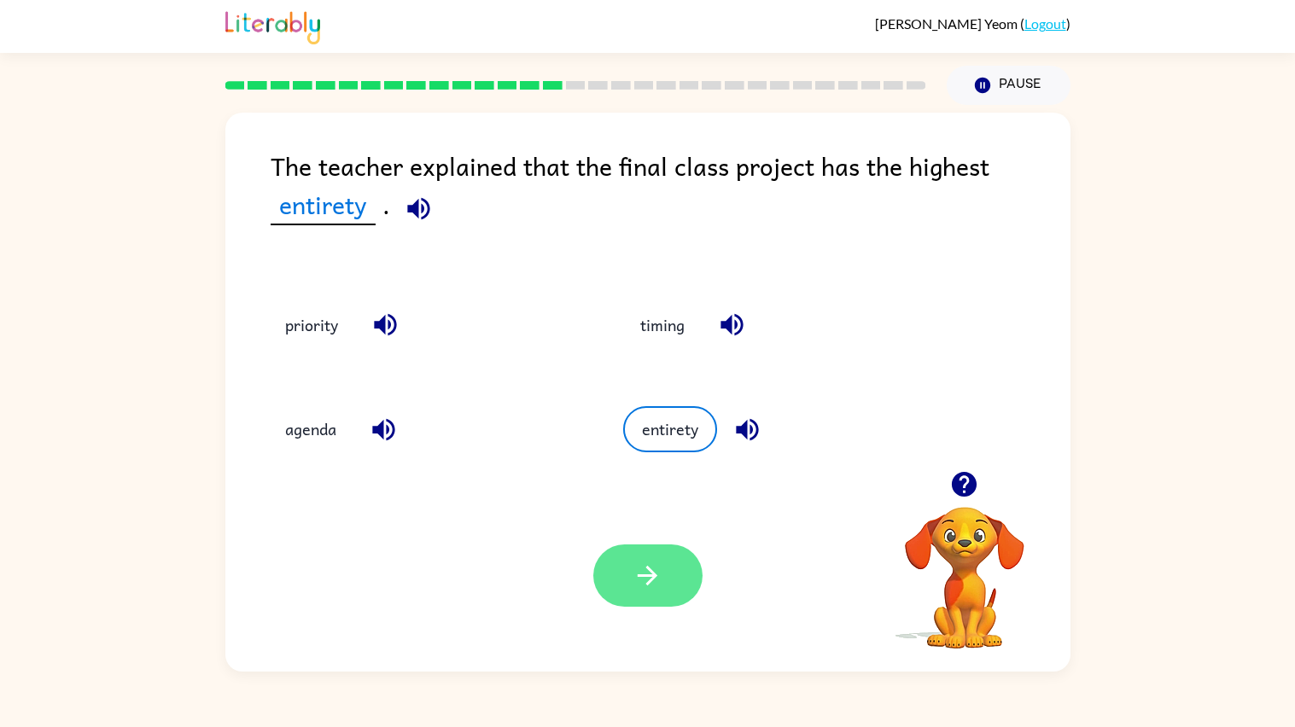
click at [649, 594] on button "button" at bounding box center [647, 576] width 109 height 62
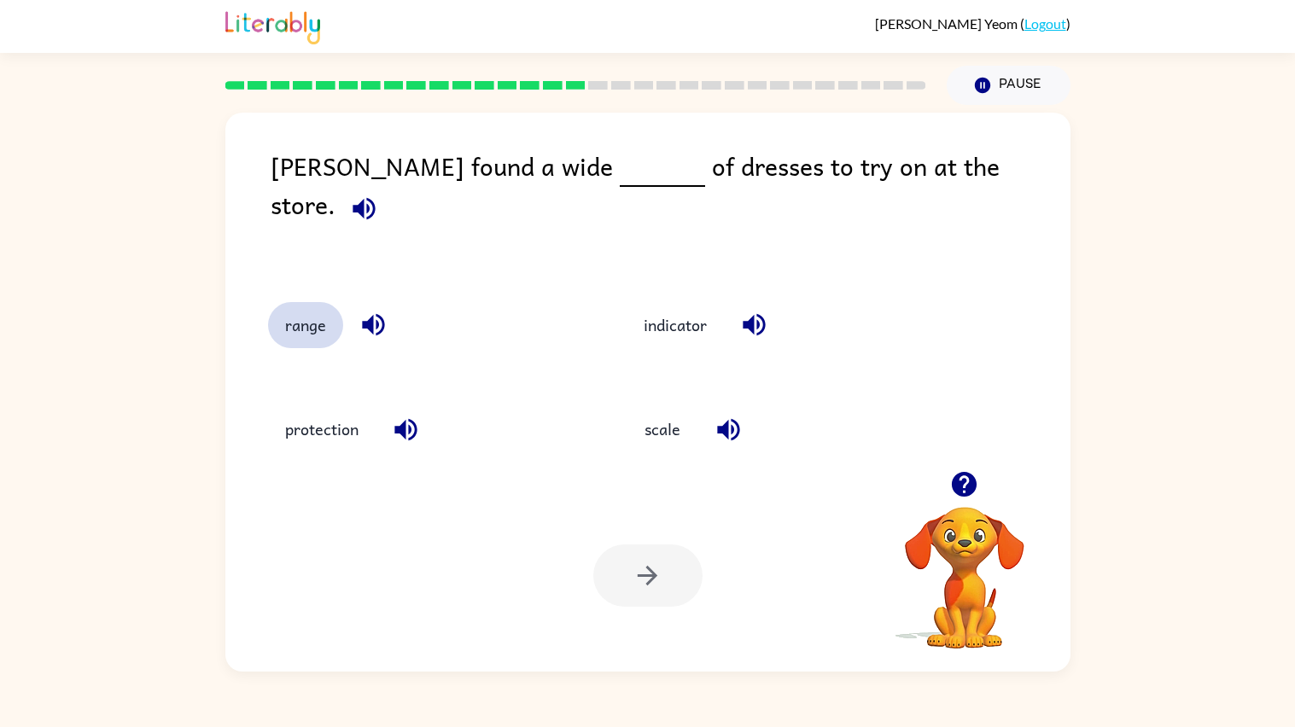
click at [283, 302] on button "range" at bounding box center [305, 325] width 75 height 46
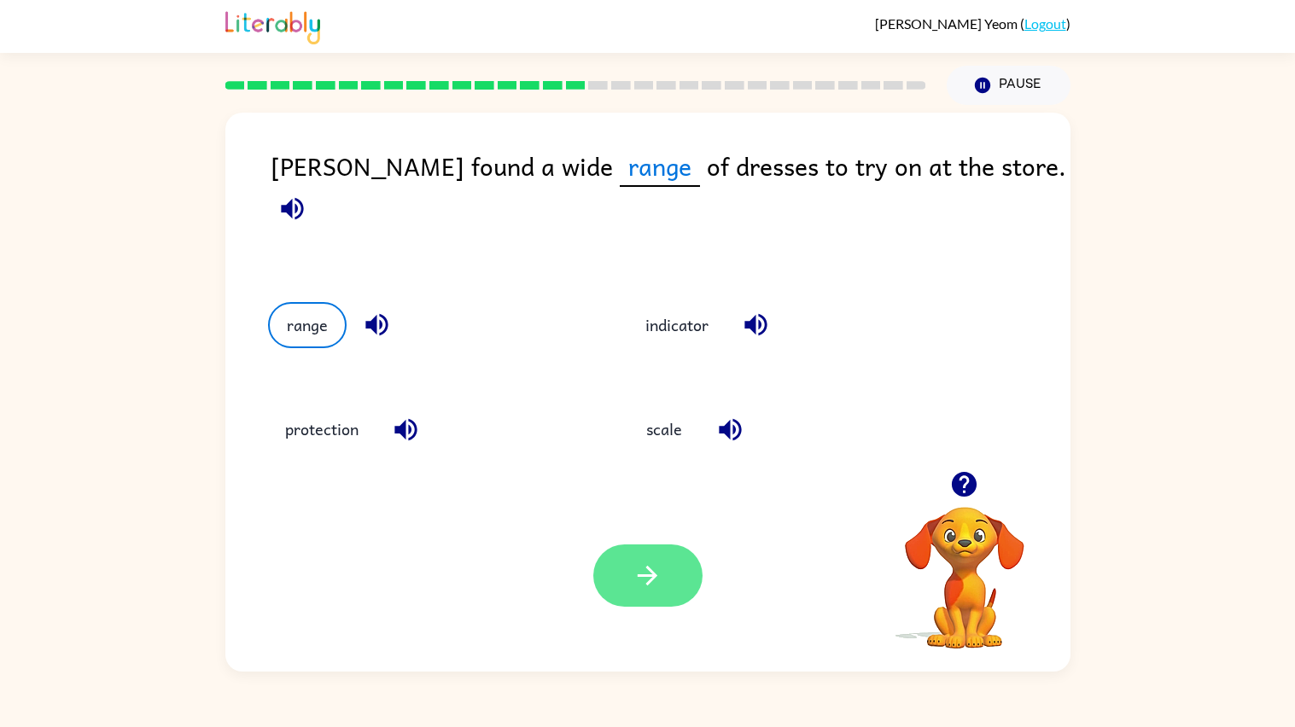
click at [662, 601] on button "button" at bounding box center [647, 576] width 109 height 62
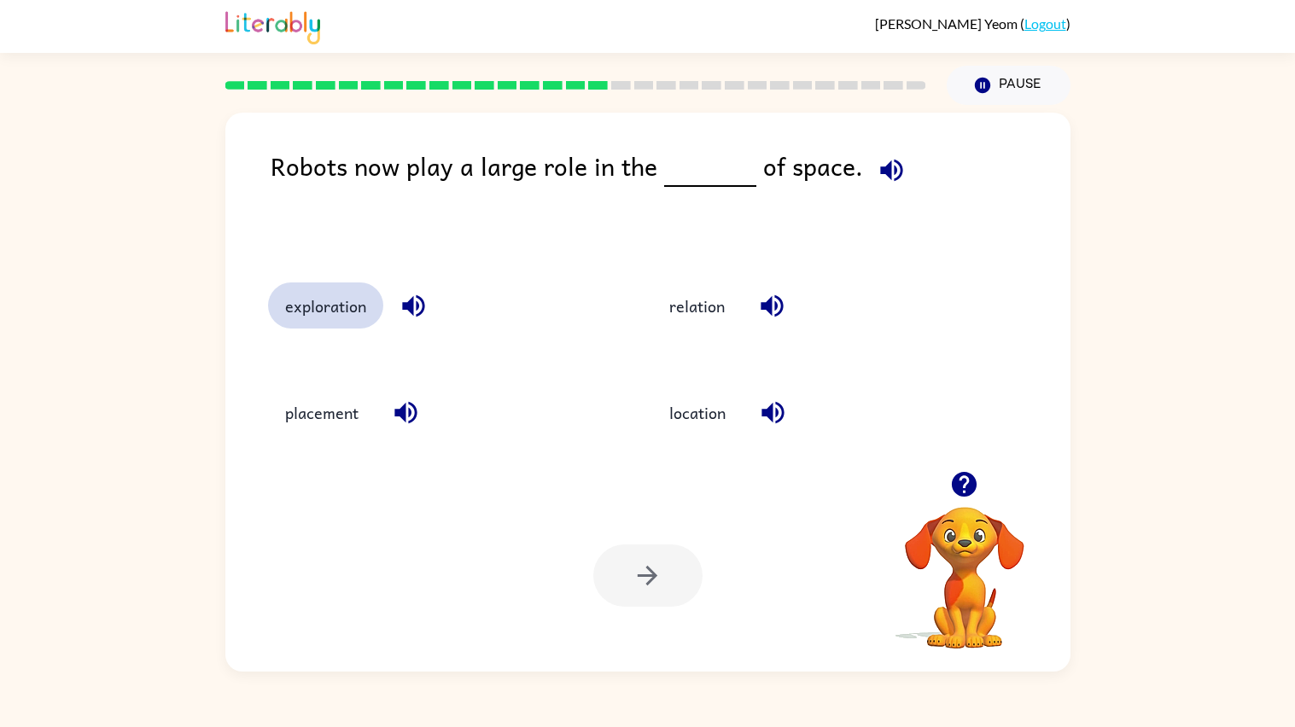
click at [335, 290] on button "exploration" at bounding box center [325, 306] width 115 height 46
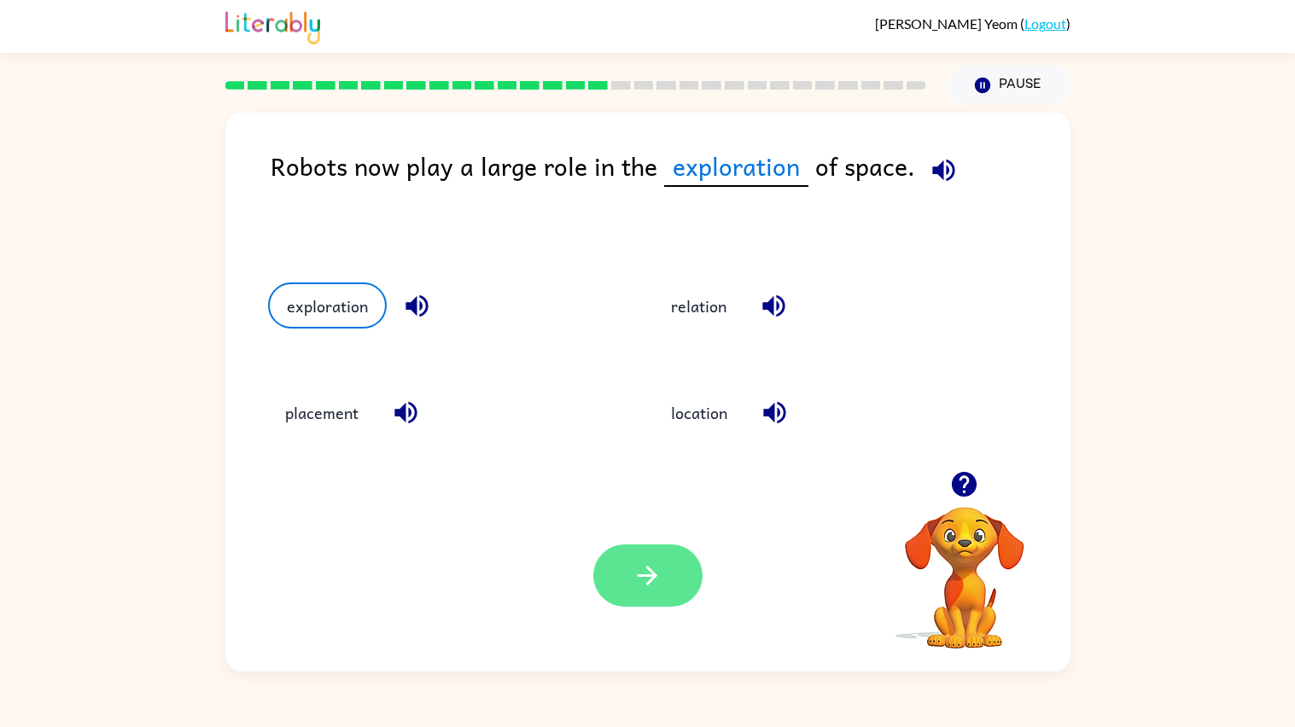
click at [667, 561] on button "button" at bounding box center [647, 576] width 109 height 62
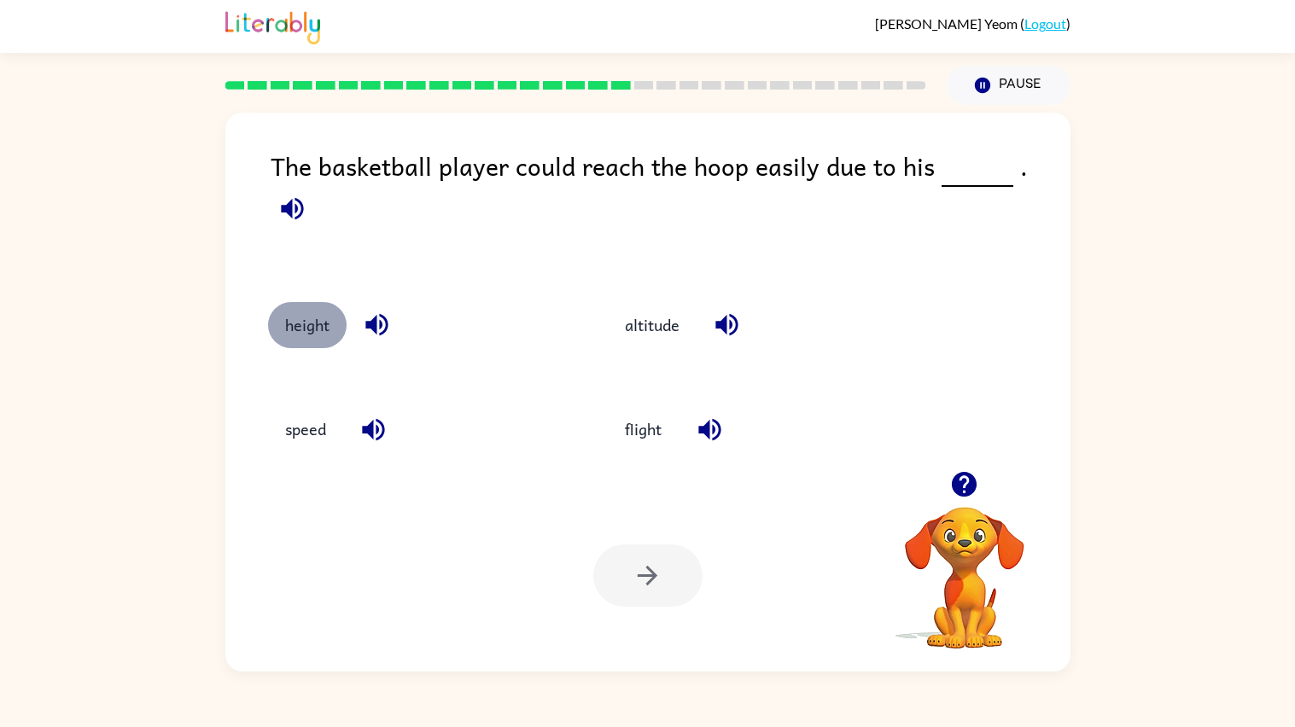
click at [318, 328] on button "height" at bounding box center [307, 325] width 79 height 46
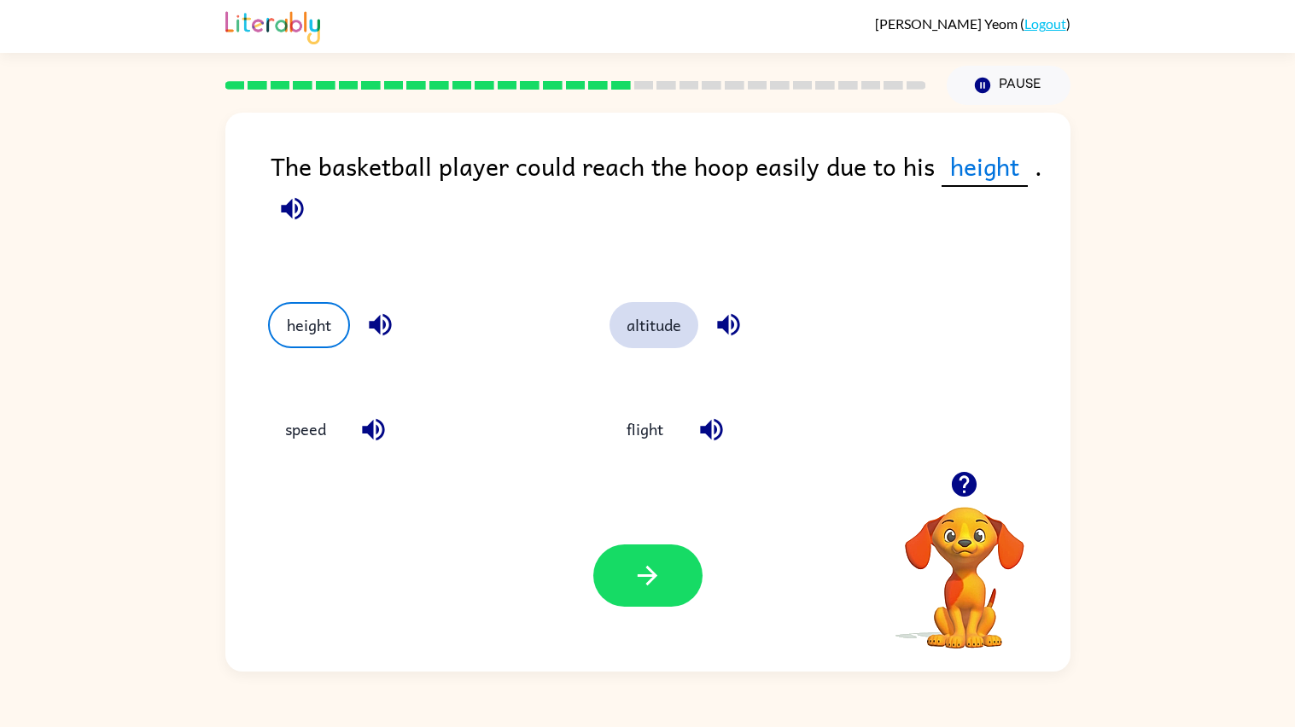
click at [655, 340] on button "altitude" at bounding box center [653, 325] width 89 height 46
click at [643, 609] on div "Your browser must support playing .mp4 files to use Literably. Please try using…" at bounding box center [647, 576] width 845 height 192
click at [316, 334] on button "height" at bounding box center [307, 325] width 79 height 46
click at [647, 559] on button "button" at bounding box center [647, 576] width 109 height 62
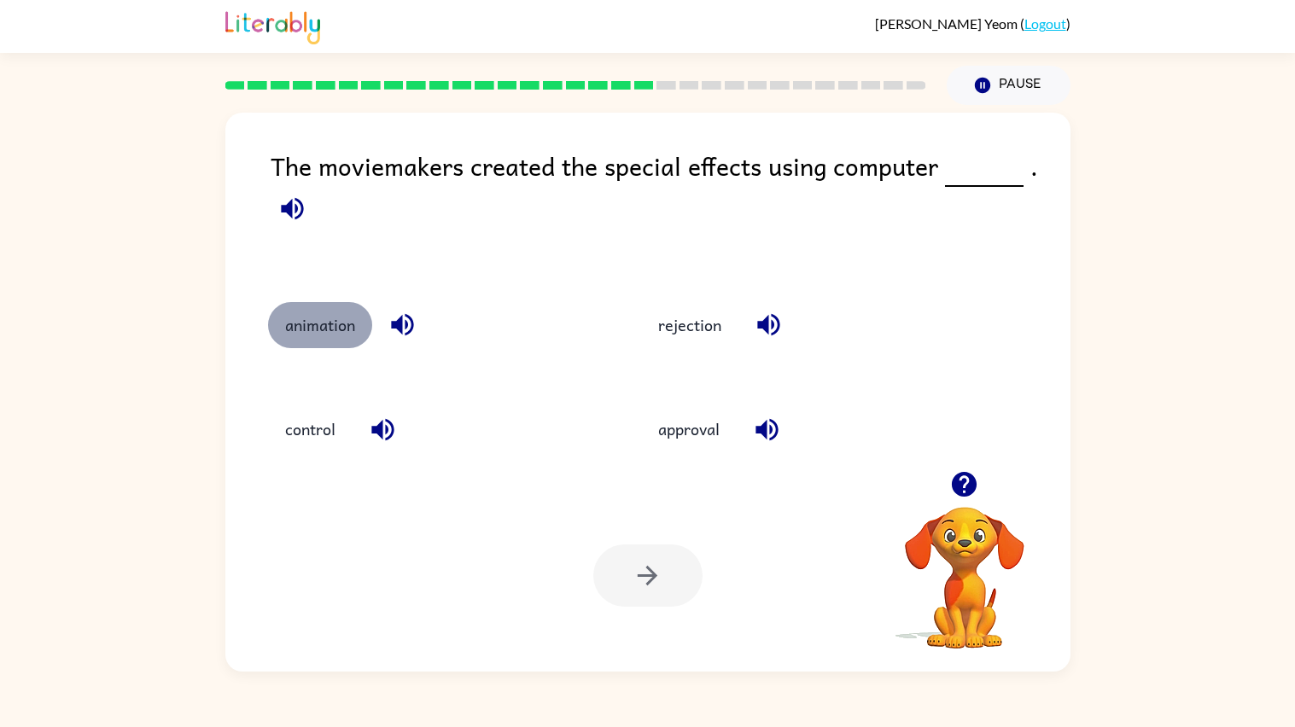
click at [326, 332] on button "animation" at bounding box center [320, 325] width 104 height 46
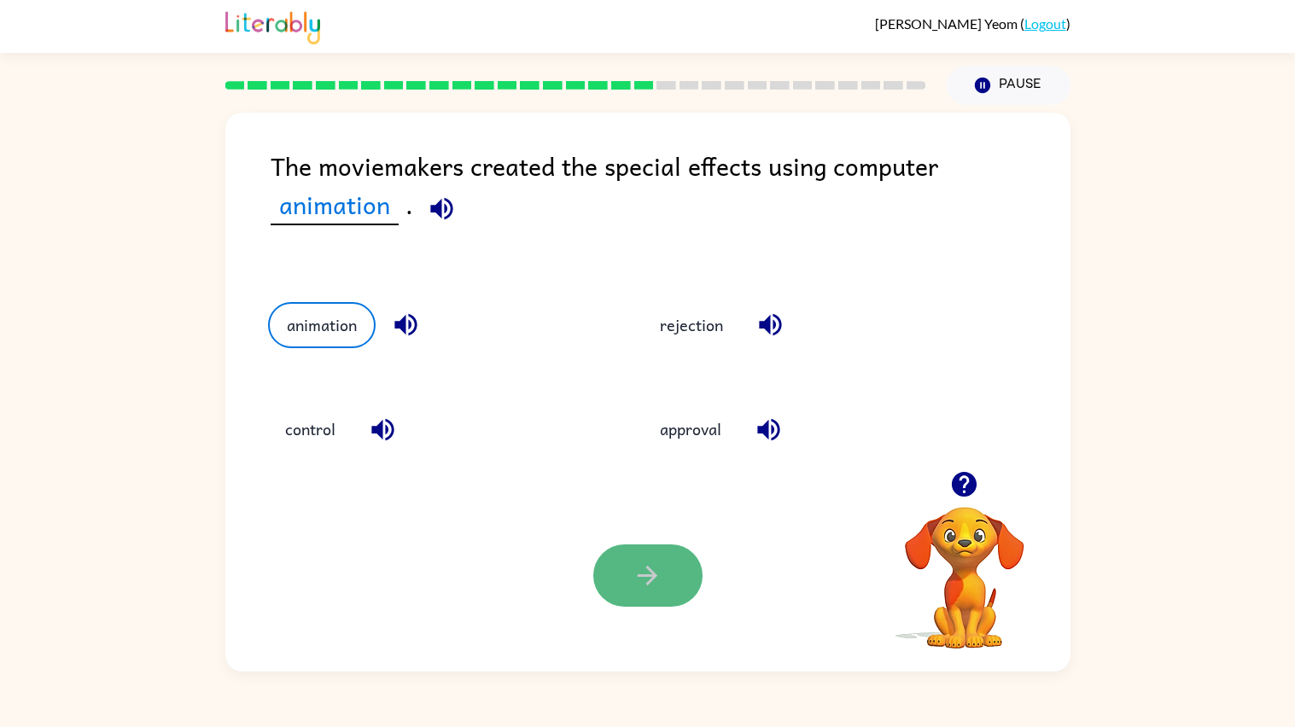
click at [671, 596] on button "button" at bounding box center [647, 576] width 109 height 62
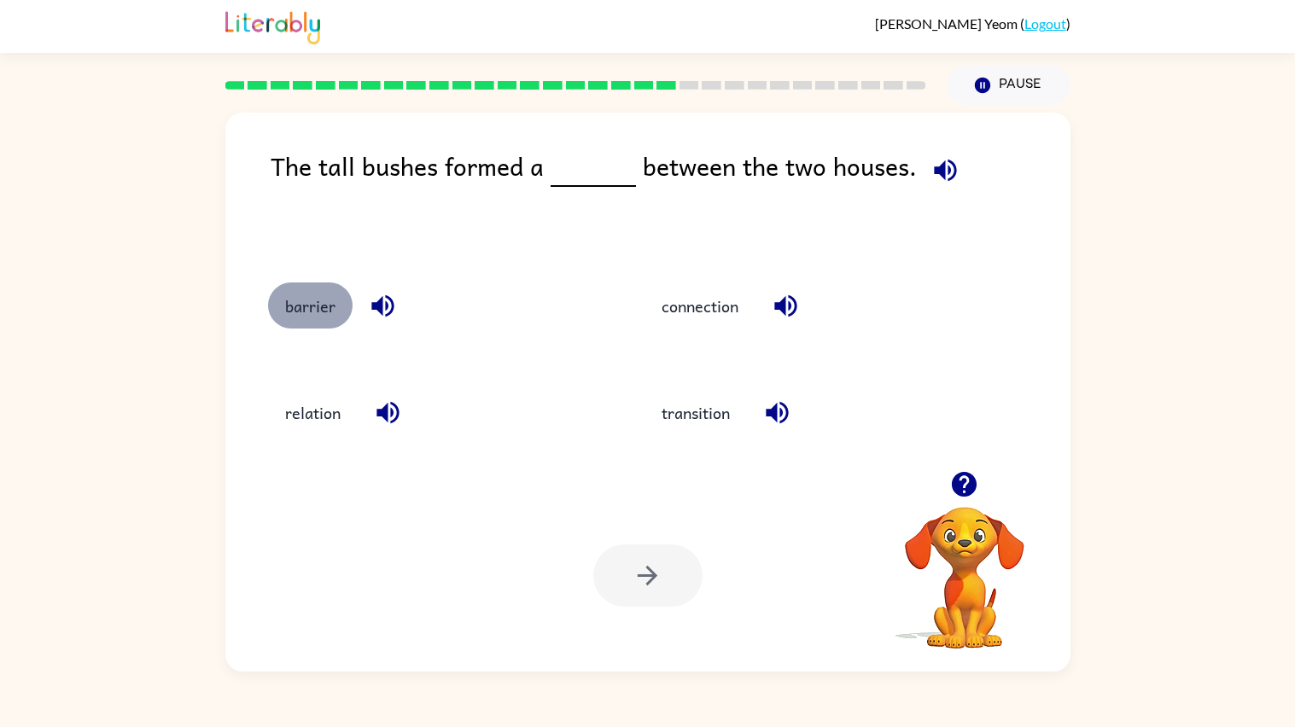
click at [306, 306] on button "barrier" at bounding box center [310, 306] width 85 height 46
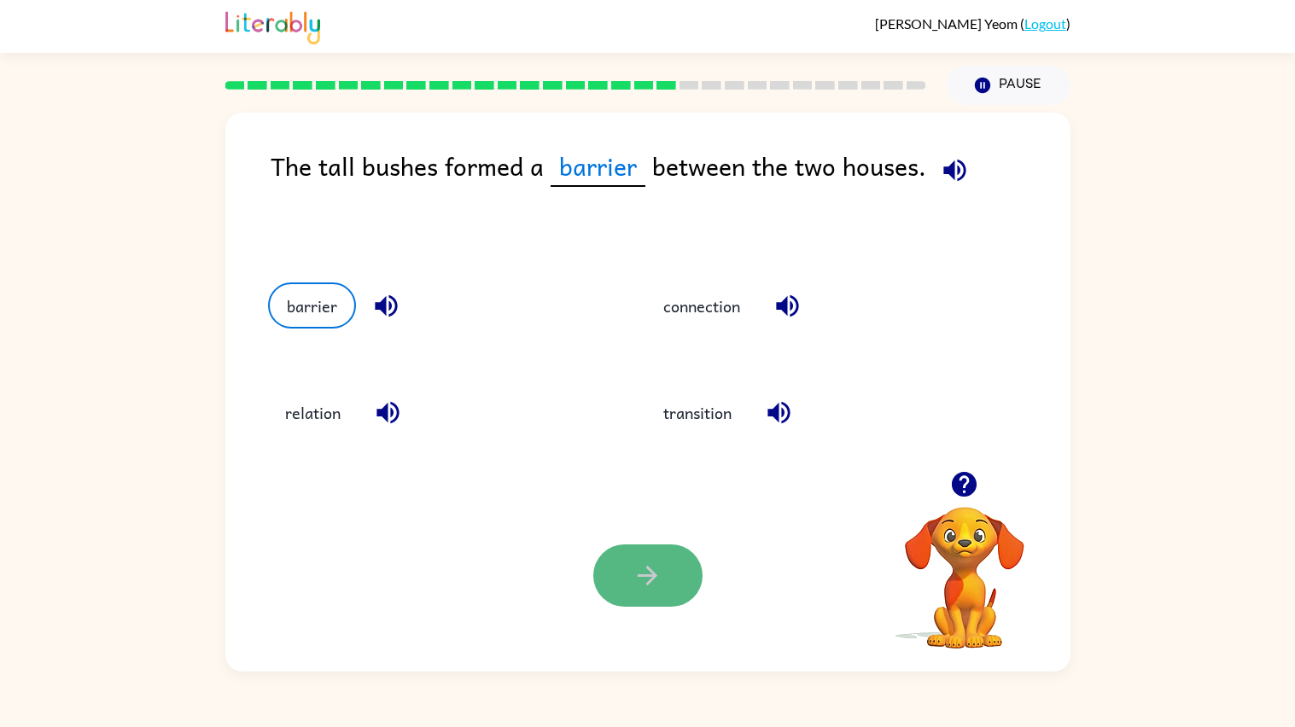
click at [650, 580] on icon "button" at bounding box center [648, 576] width 30 height 30
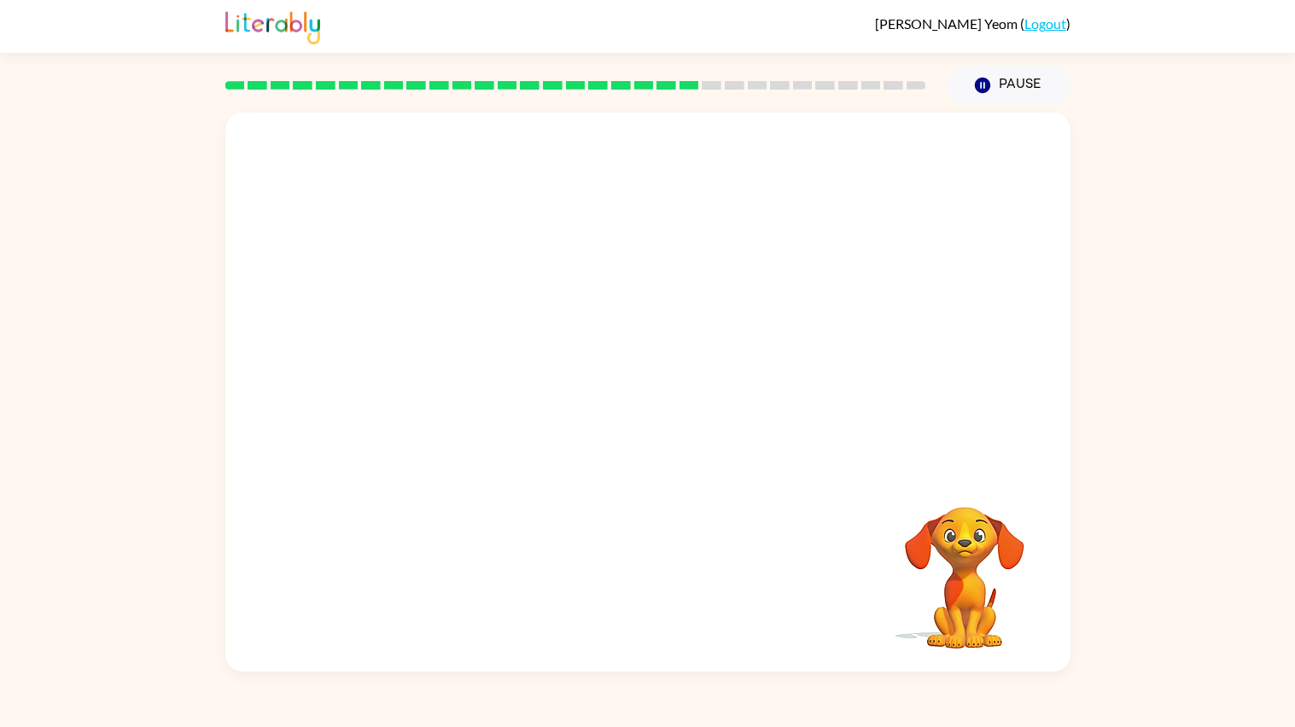
click at [650, 578] on div "Your browser must support playing .mp4 files to use Literably. Please try using…" at bounding box center [647, 392] width 845 height 559
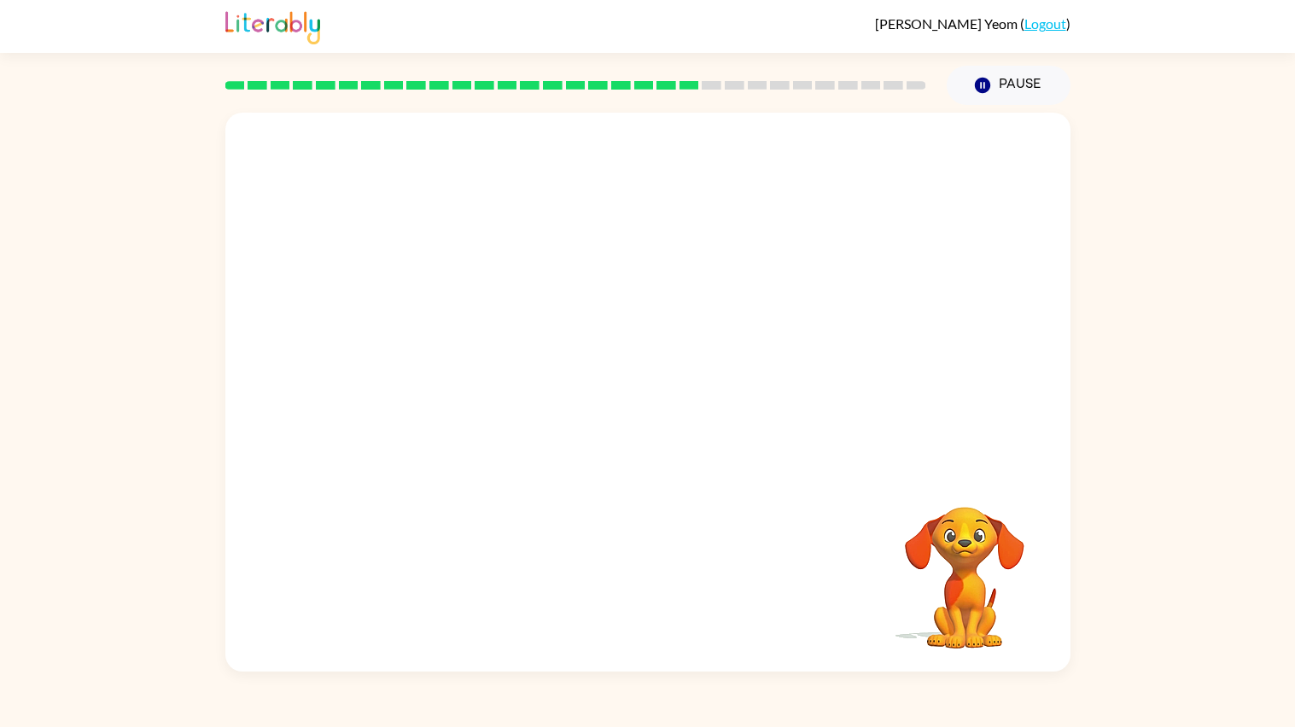
click at [994, 575] on video "Your browser must support playing .mp4 files to use Literably. Please try using…" at bounding box center [964, 566] width 171 height 171
click at [630, 414] on div at bounding box center [647, 401] width 109 height 62
click at [661, 410] on div at bounding box center [647, 401] width 109 height 62
click at [647, 410] on div at bounding box center [647, 401] width 109 height 62
click at [661, 405] on div at bounding box center [647, 401] width 109 height 62
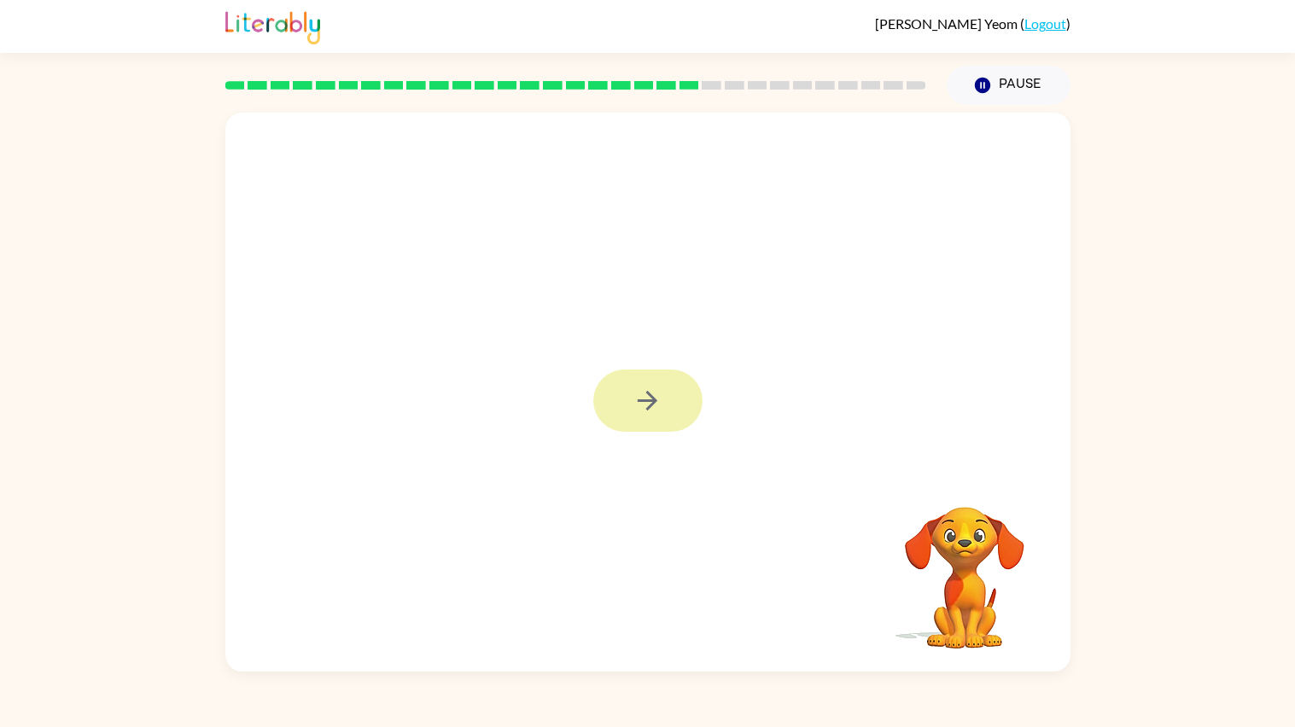
click at [669, 400] on button "button" at bounding box center [647, 401] width 109 height 62
click at [650, 395] on div at bounding box center [647, 401] width 109 height 62
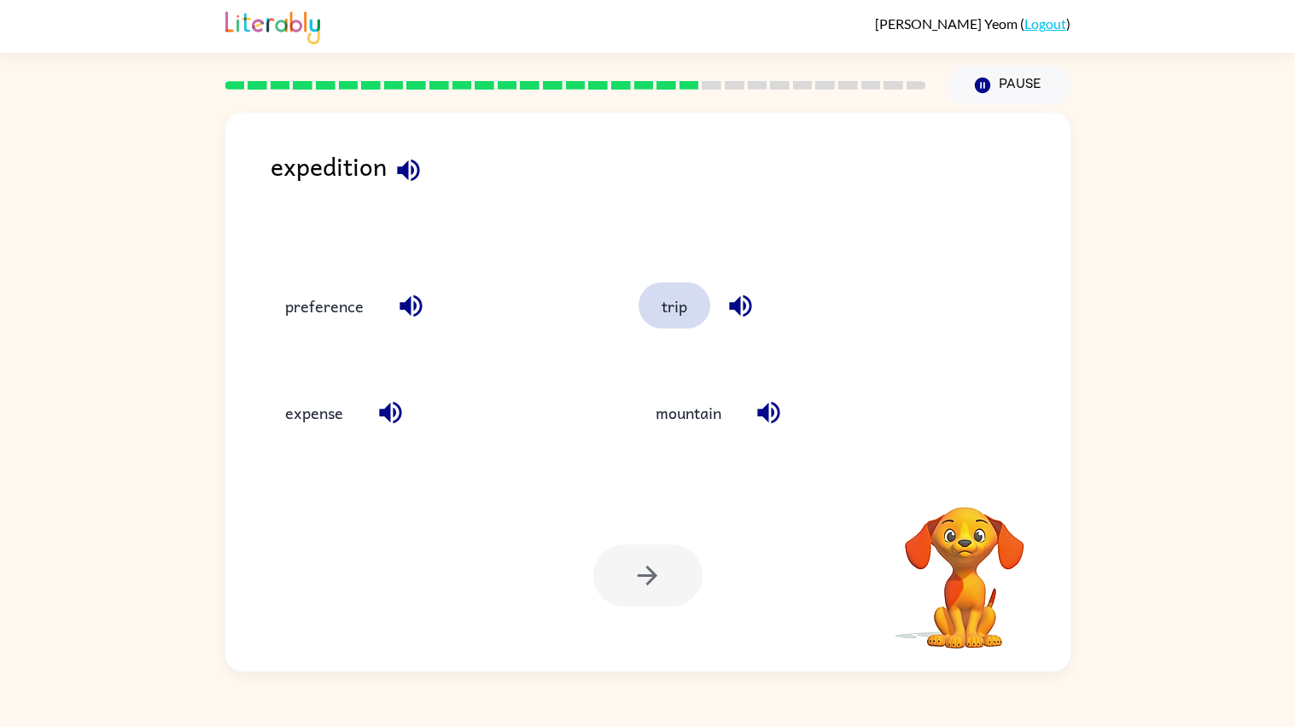
click at [670, 301] on button "trip" at bounding box center [674, 306] width 72 height 46
click at [697, 299] on button "trip" at bounding box center [674, 306] width 72 height 46
click at [666, 569] on button "button" at bounding box center [647, 576] width 109 height 62
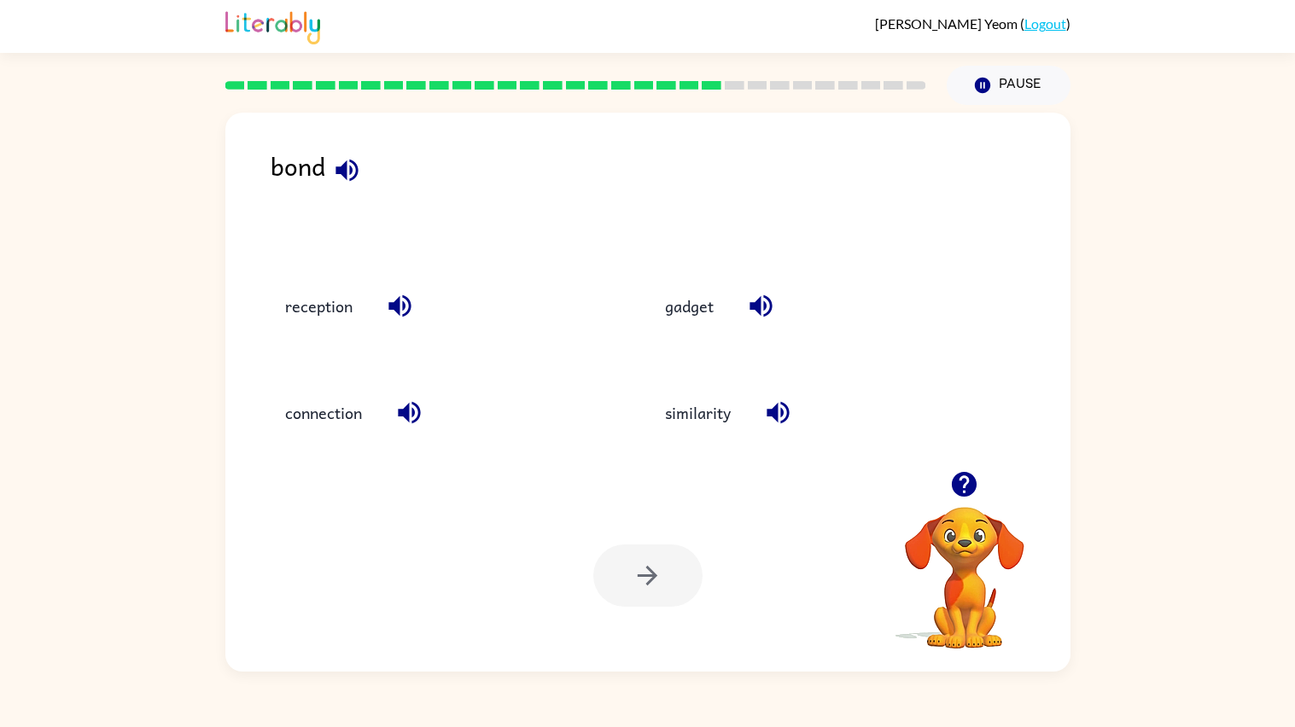
click at [648, 580] on div at bounding box center [647, 576] width 109 height 62
click at [269, 398] on div "connection" at bounding box center [438, 412] width 341 height 46
click at [277, 417] on button "connection" at bounding box center [323, 412] width 111 height 46
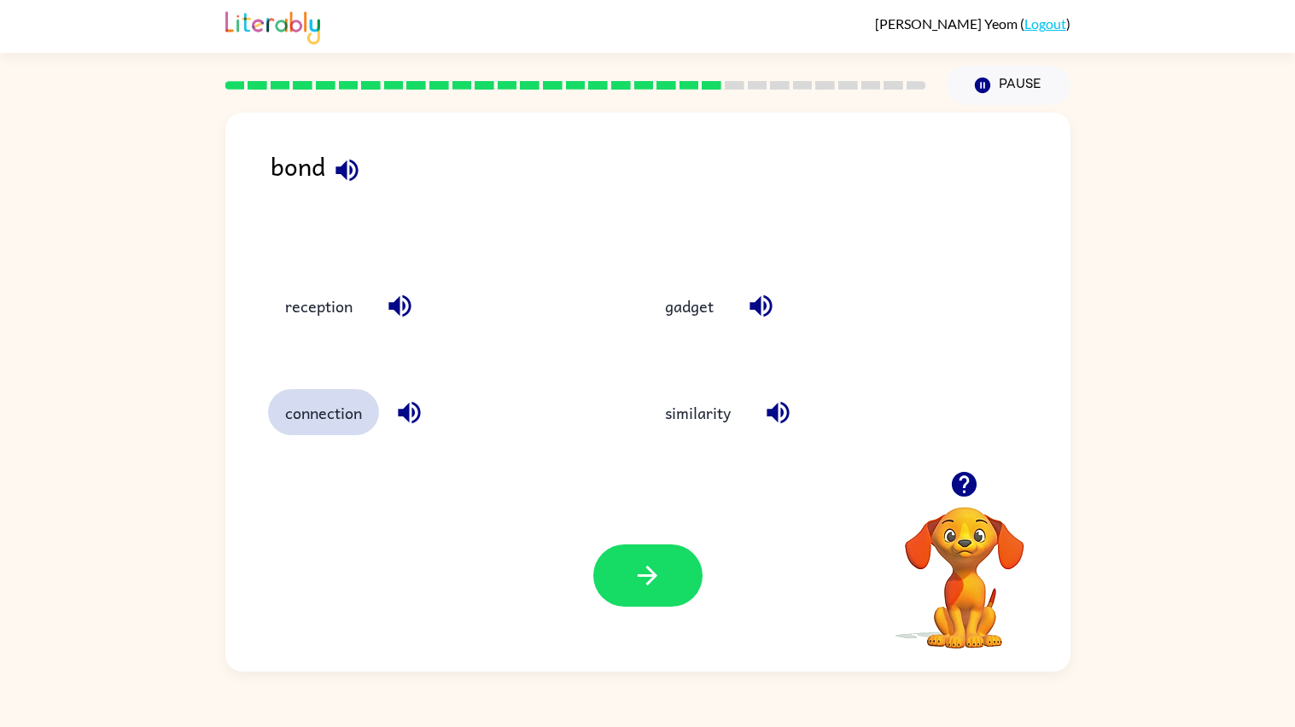
click at [648, 580] on icon "button" at bounding box center [648, 576] width 30 height 30
click at [648, 580] on div at bounding box center [647, 576] width 109 height 62
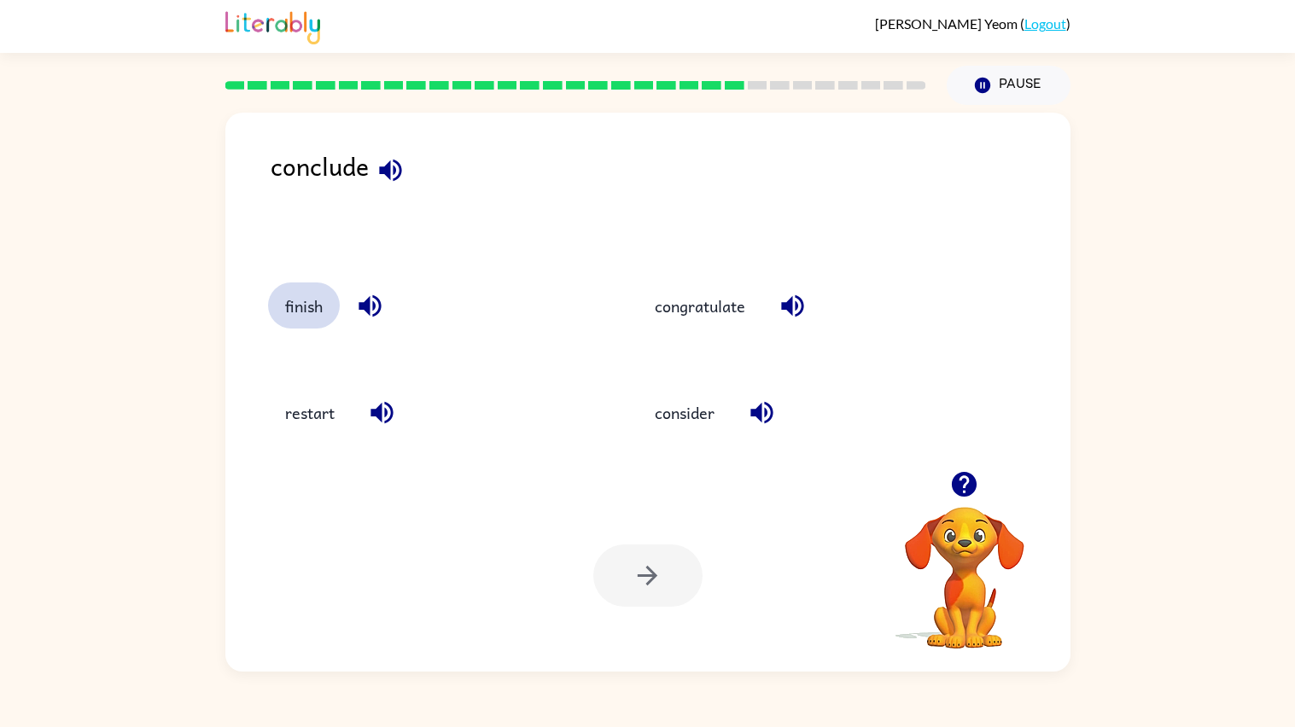
click at [321, 294] on button "finish" at bounding box center [304, 306] width 72 height 46
click at [648, 580] on icon "button" at bounding box center [648, 576] width 30 height 30
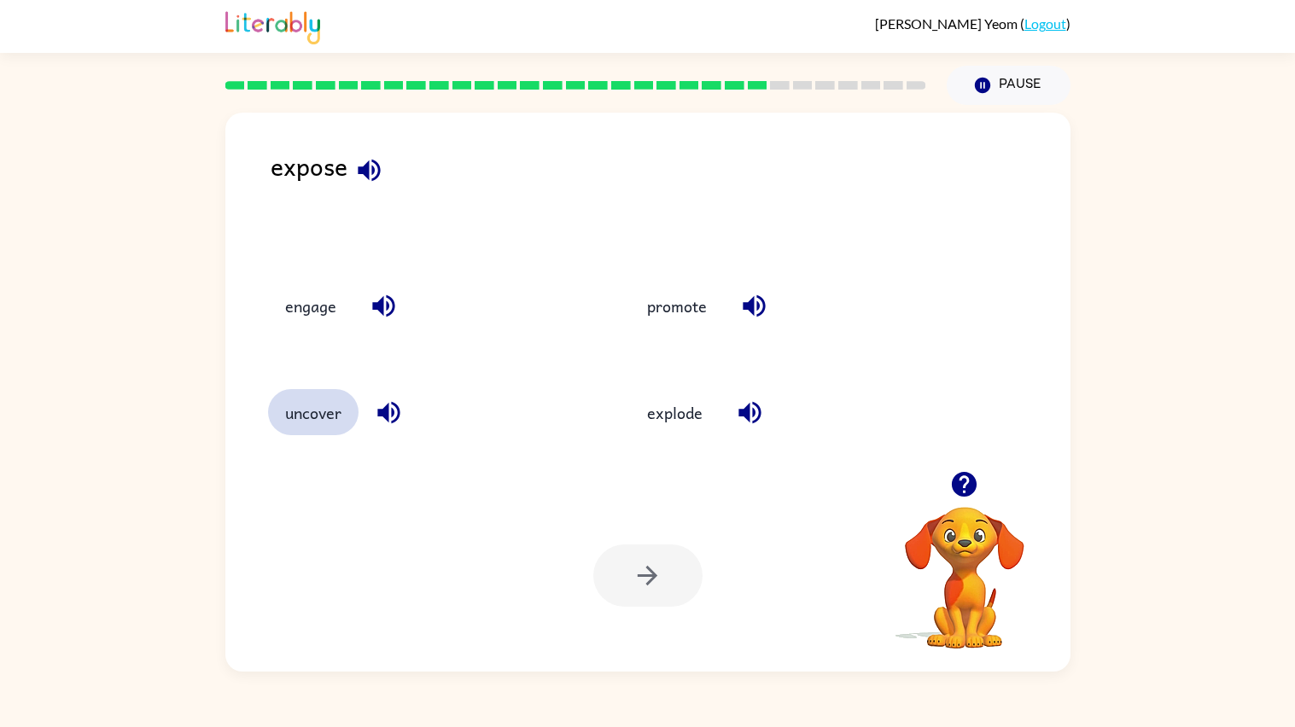
click at [294, 431] on button "uncover" at bounding box center [313, 412] width 90 height 46
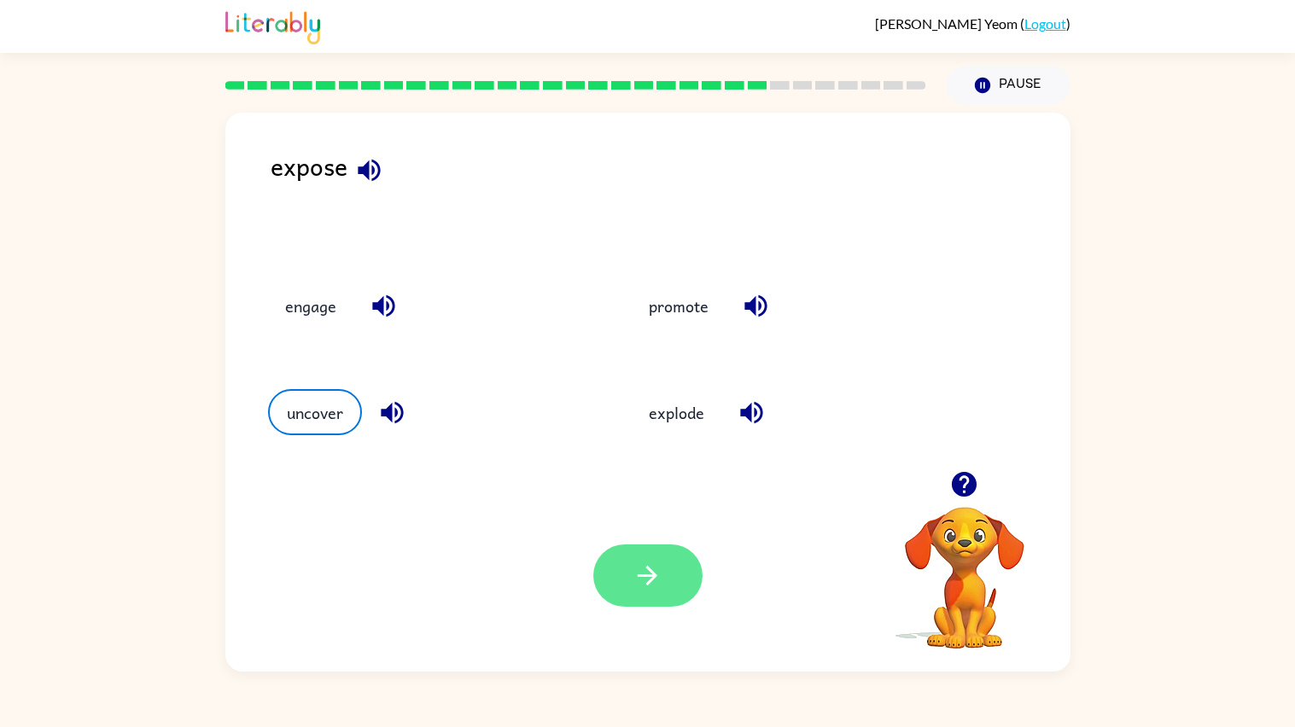
click at [639, 585] on icon "button" at bounding box center [648, 576] width 30 height 30
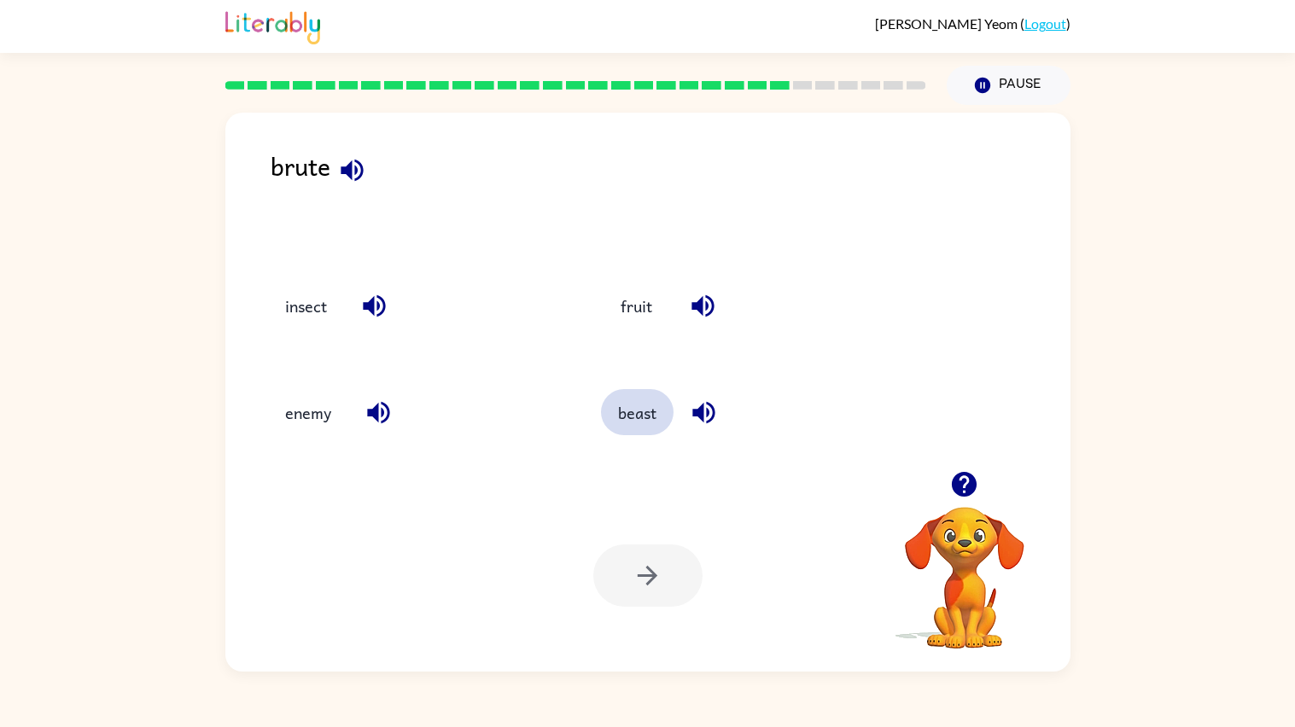
click at [639, 414] on button "beast" at bounding box center [637, 412] width 73 height 46
click at [639, 585] on icon "button" at bounding box center [648, 576] width 30 height 30
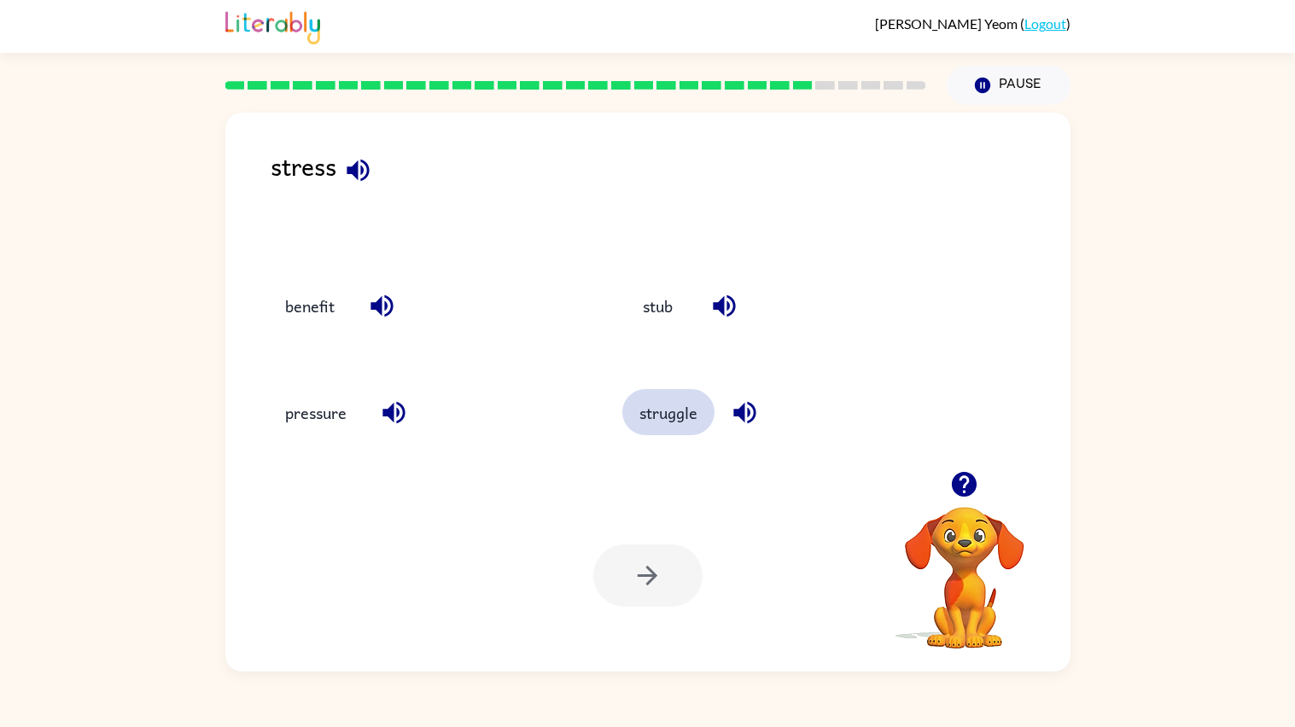
click at [649, 426] on button "struggle" at bounding box center [668, 412] width 92 height 46
click at [644, 566] on icon "button" at bounding box center [648, 576] width 30 height 30
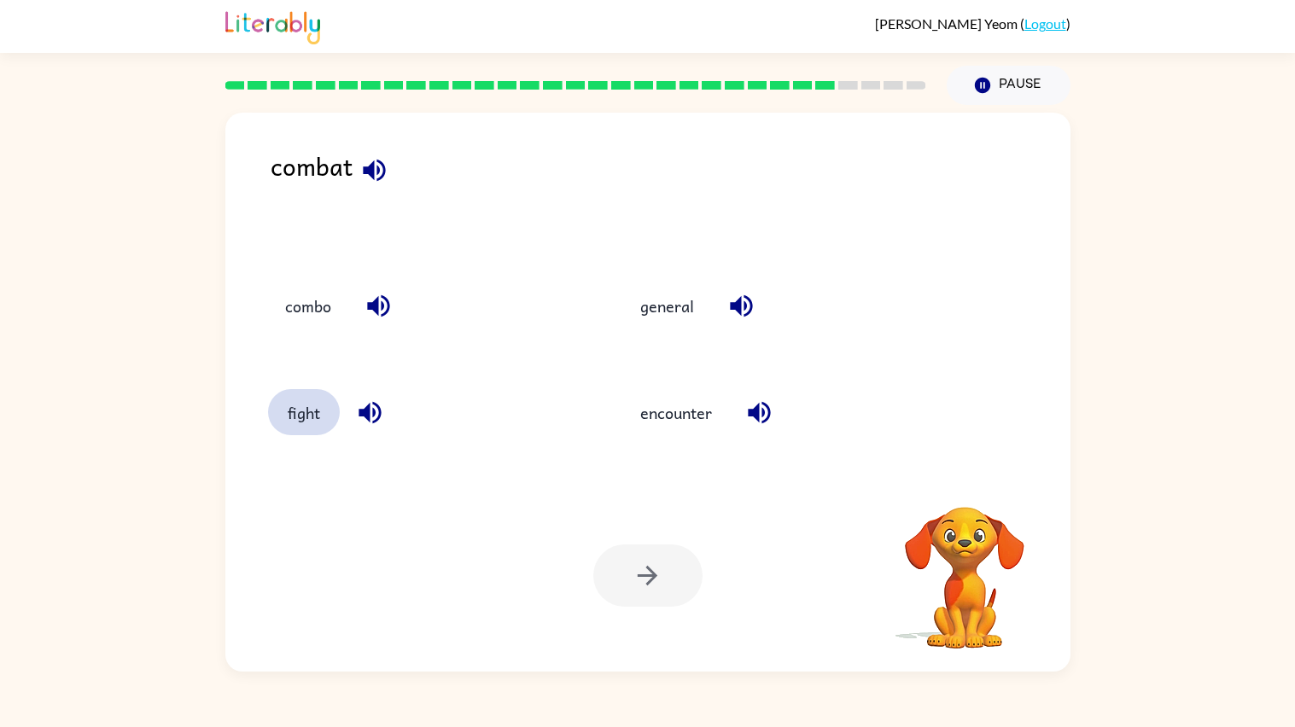
click at [289, 422] on button "fight" at bounding box center [304, 412] width 72 height 46
click at [644, 566] on icon "button" at bounding box center [648, 576] width 30 height 30
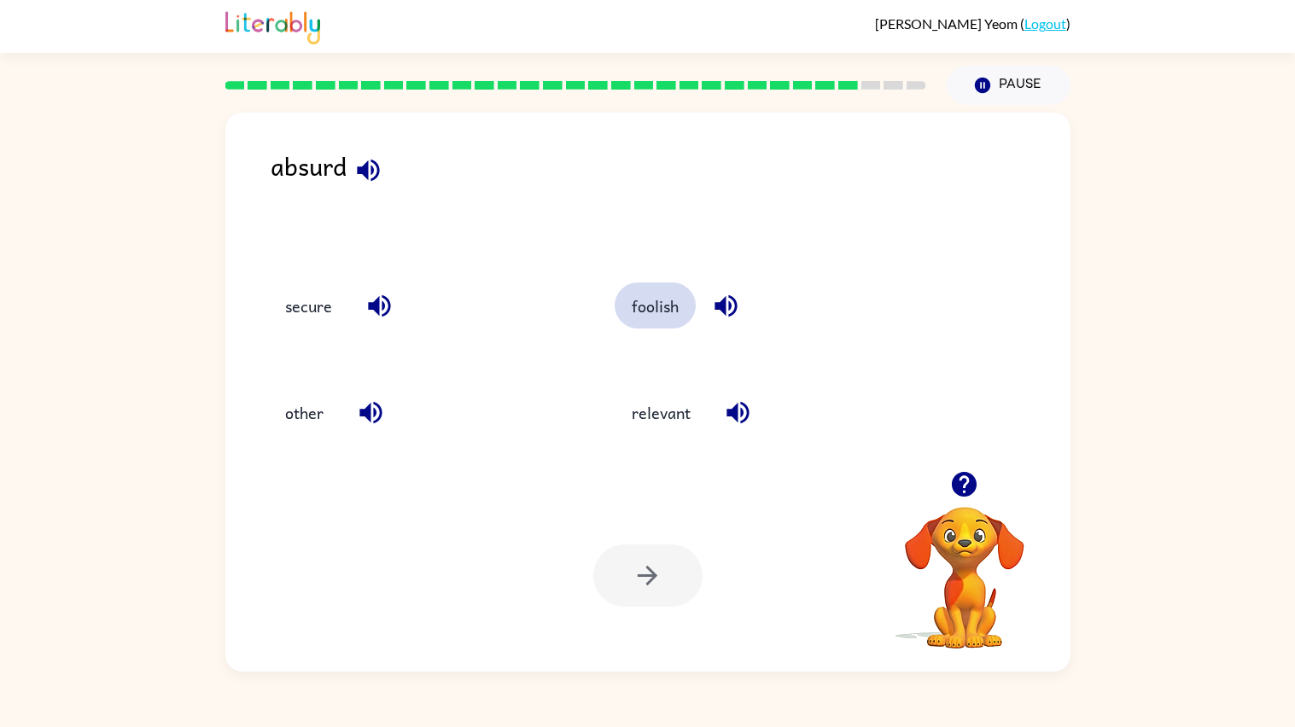
click at [644, 324] on button "foolish" at bounding box center [655, 306] width 81 height 46
click at [644, 566] on icon "button" at bounding box center [648, 576] width 30 height 30
click at [305, 446] on div "surge" at bounding box center [410, 410] width 349 height 107
click at [621, 300] on button "combine" at bounding box center [662, 306] width 93 height 46
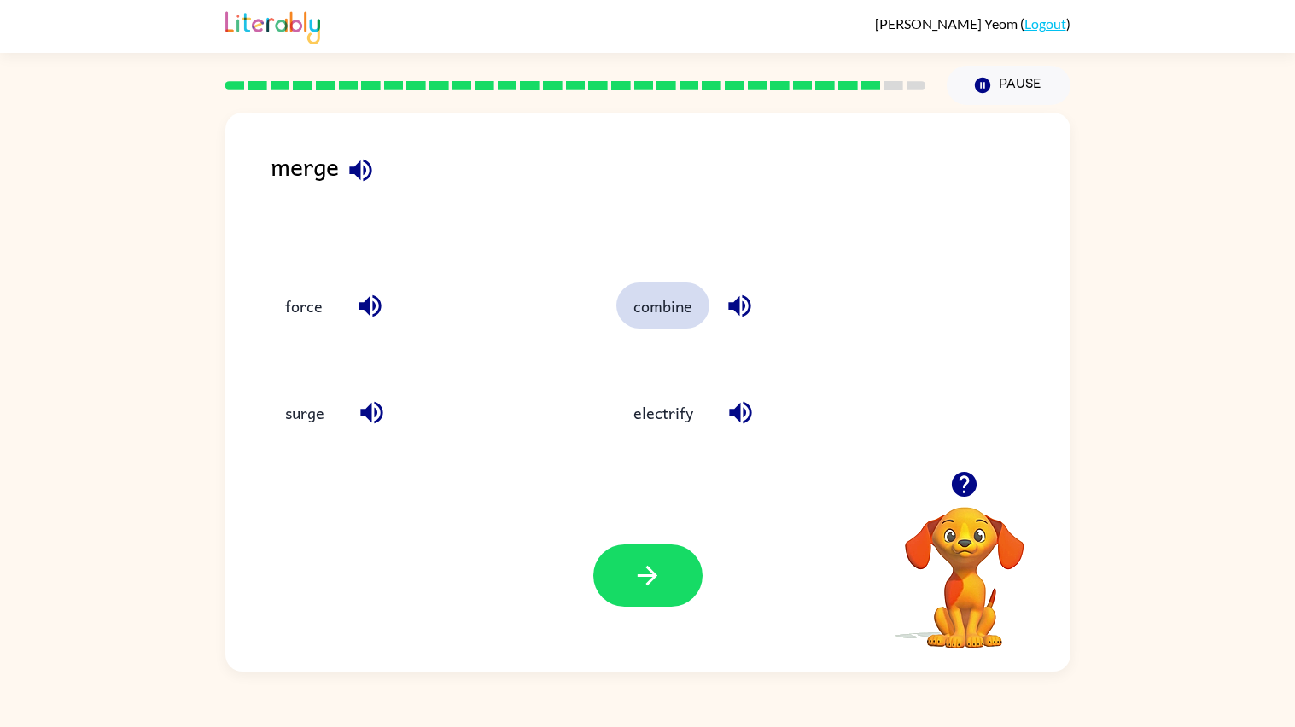
click at [640, 569] on icon "button" at bounding box center [648, 576] width 30 height 30
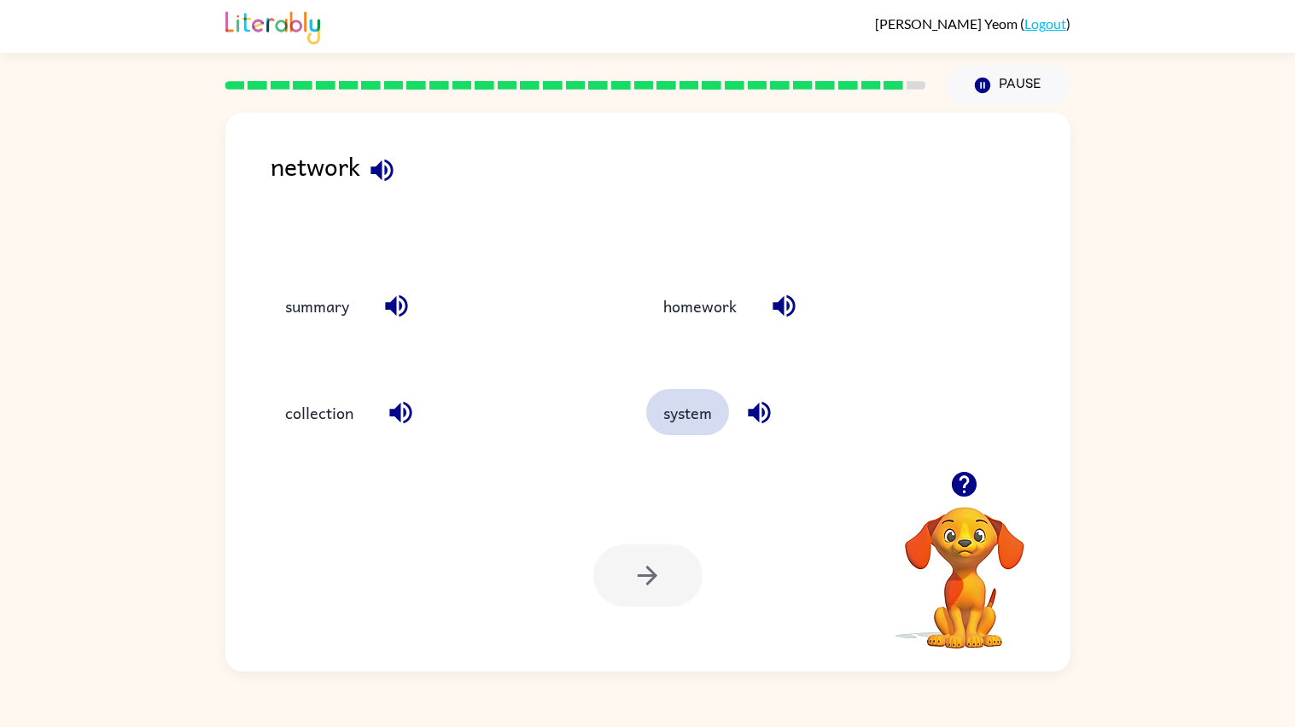
click at [697, 422] on button "system" at bounding box center [687, 412] width 83 height 46
click at [640, 569] on icon "button" at bounding box center [648, 576] width 30 height 30
click at [640, 569] on div at bounding box center [647, 576] width 109 height 62
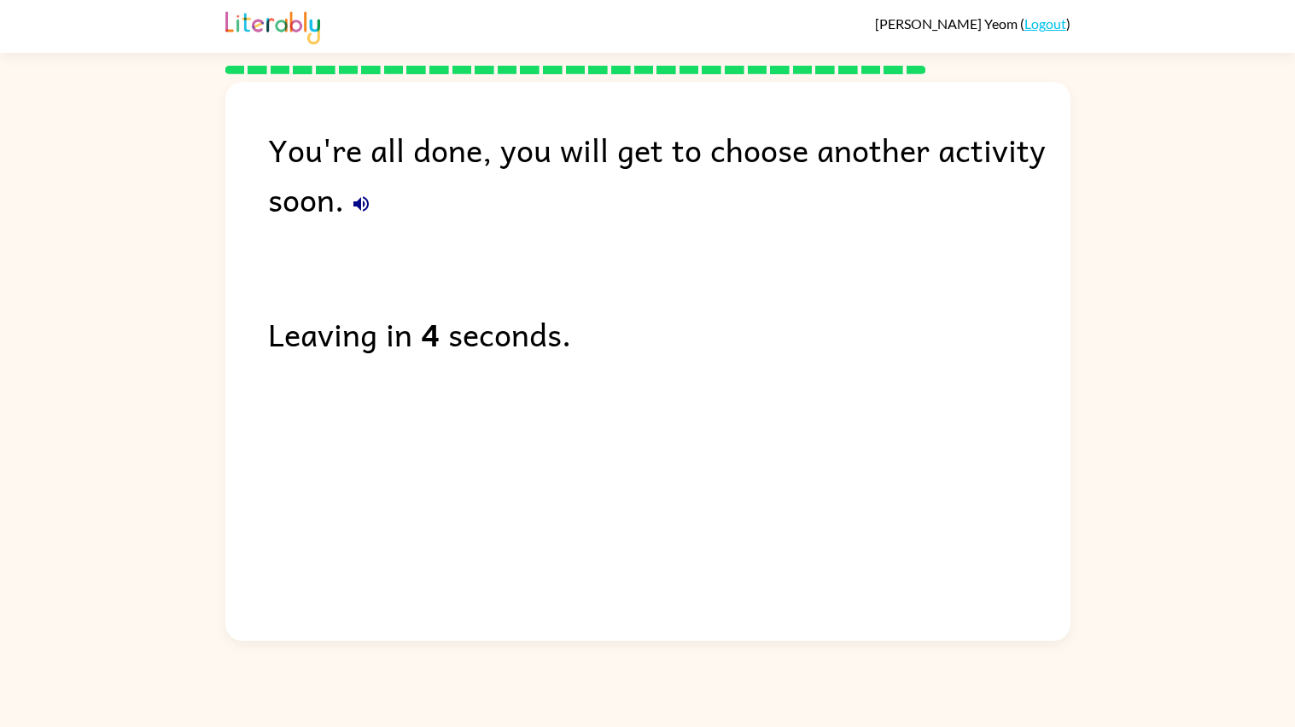
click at [649, 548] on div "You're all done, you will get to choose another activity soon. Leaving in 4 sec…" at bounding box center [647, 357] width 845 height 551
